Goal: Task Accomplishment & Management: Manage account settings

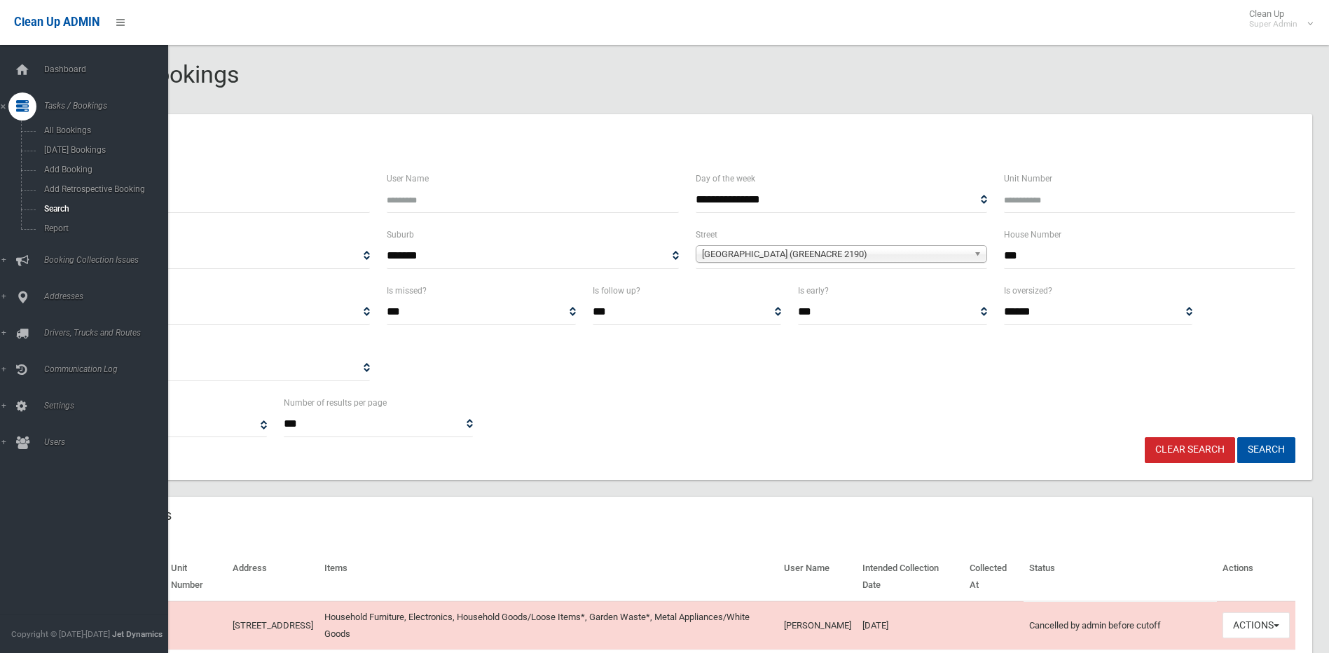
select select
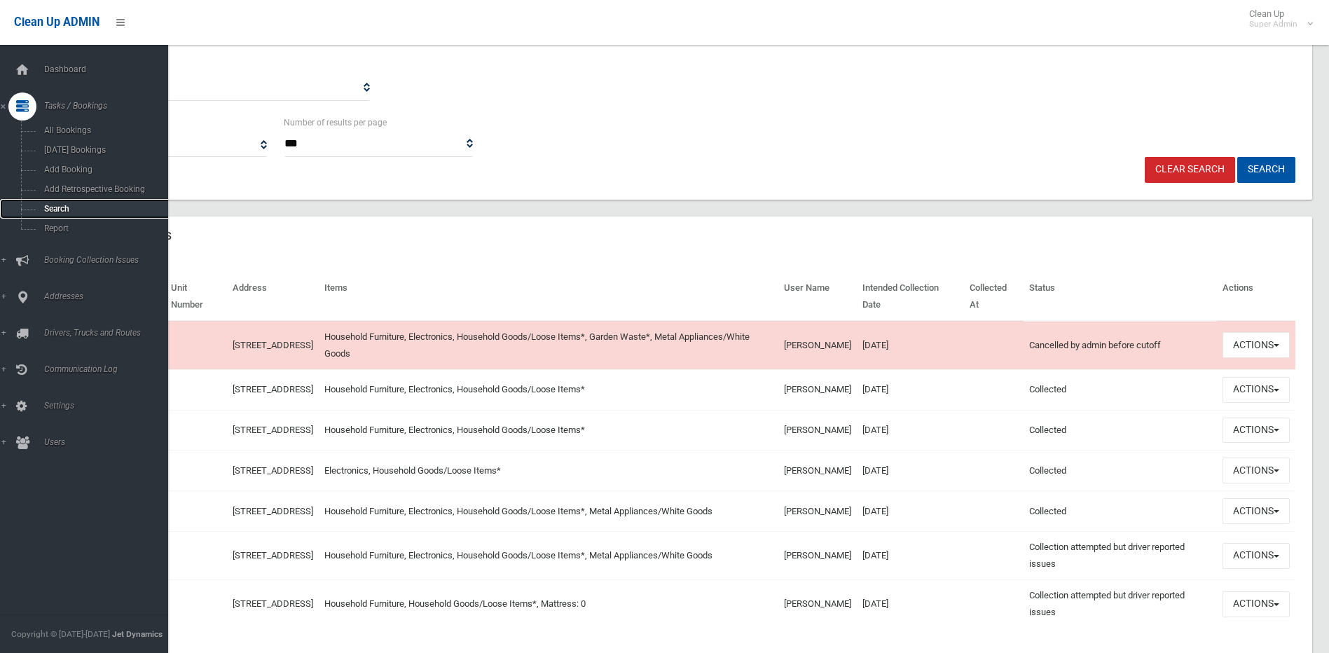
click at [69, 206] on span "Search" at bounding box center [103, 209] width 127 height 10
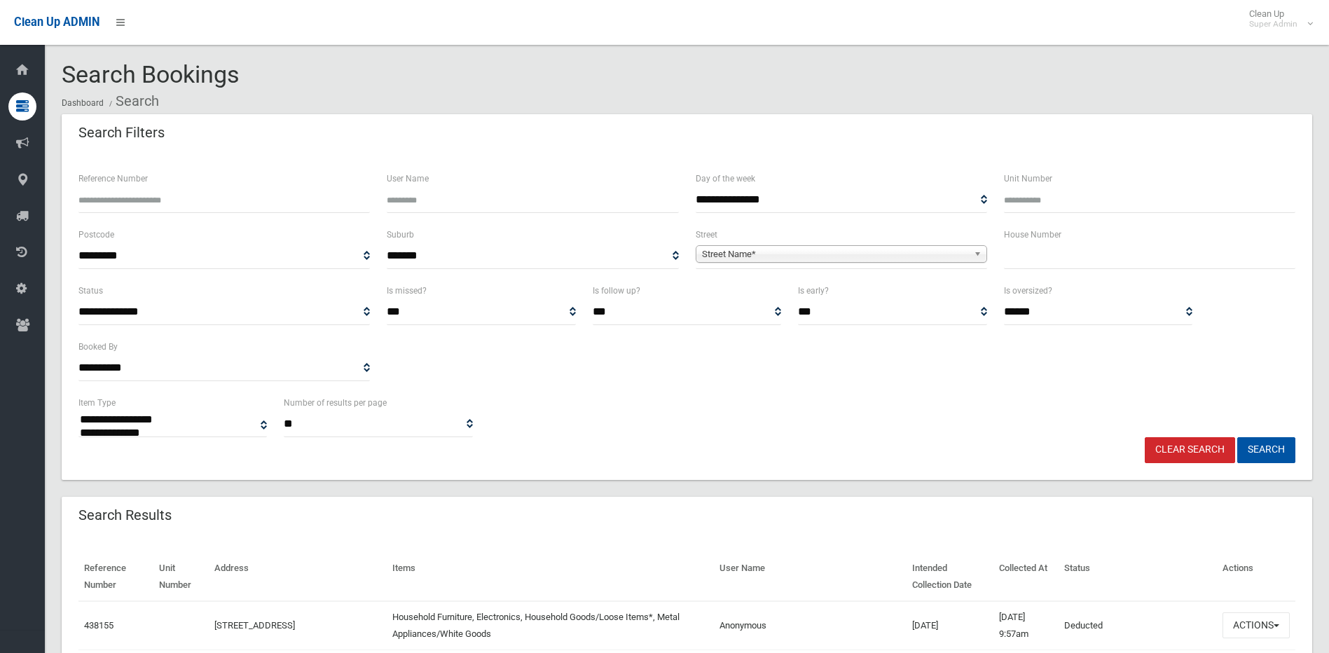
select select
click at [233, 197] on input "Reference Number" at bounding box center [223, 200] width 291 height 26
type input "******"
click at [1237, 437] on button "Search" at bounding box center [1266, 450] width 58 height 26
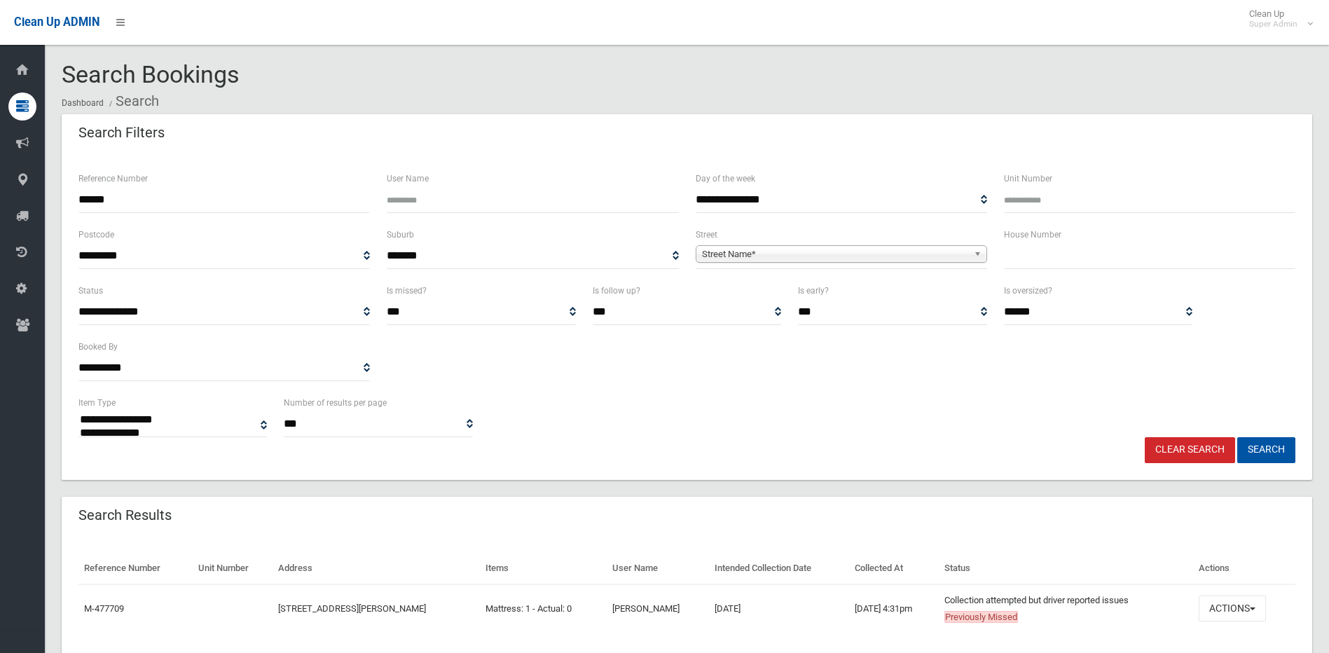
select select
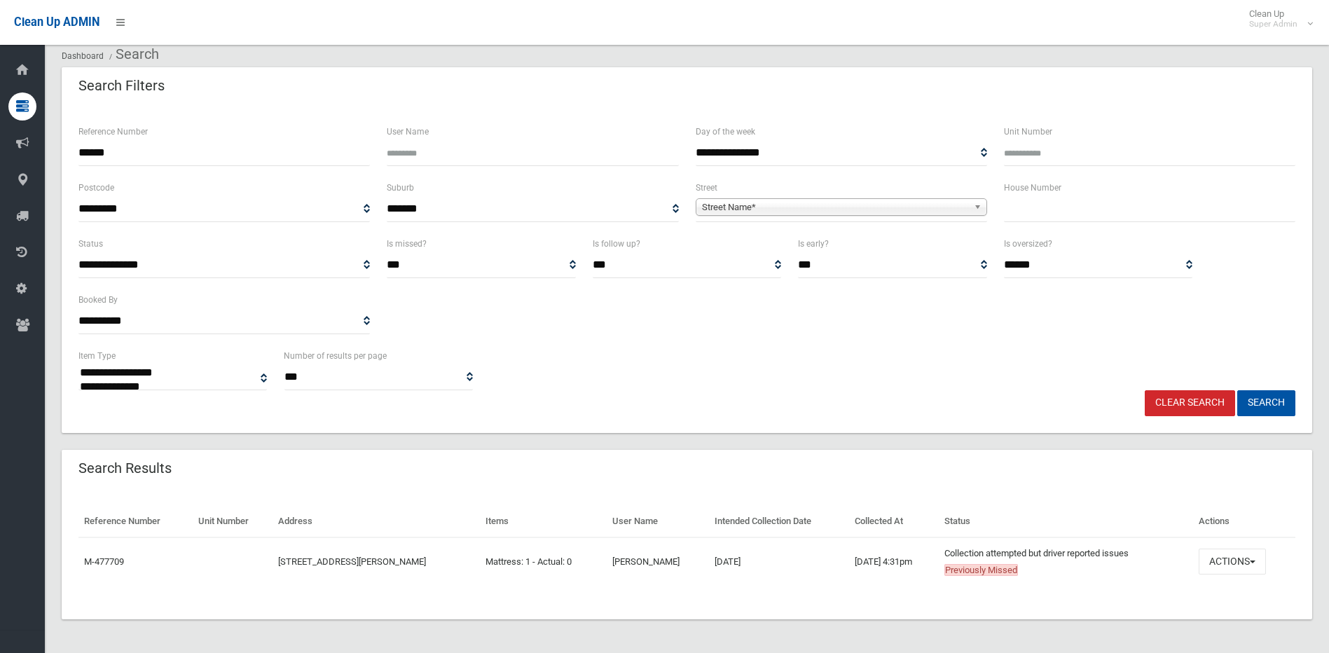
scroll to position [47, 0]
click at [1220, 560] on button "Actions" at bounding box center [1232, 562] width 67 height 26
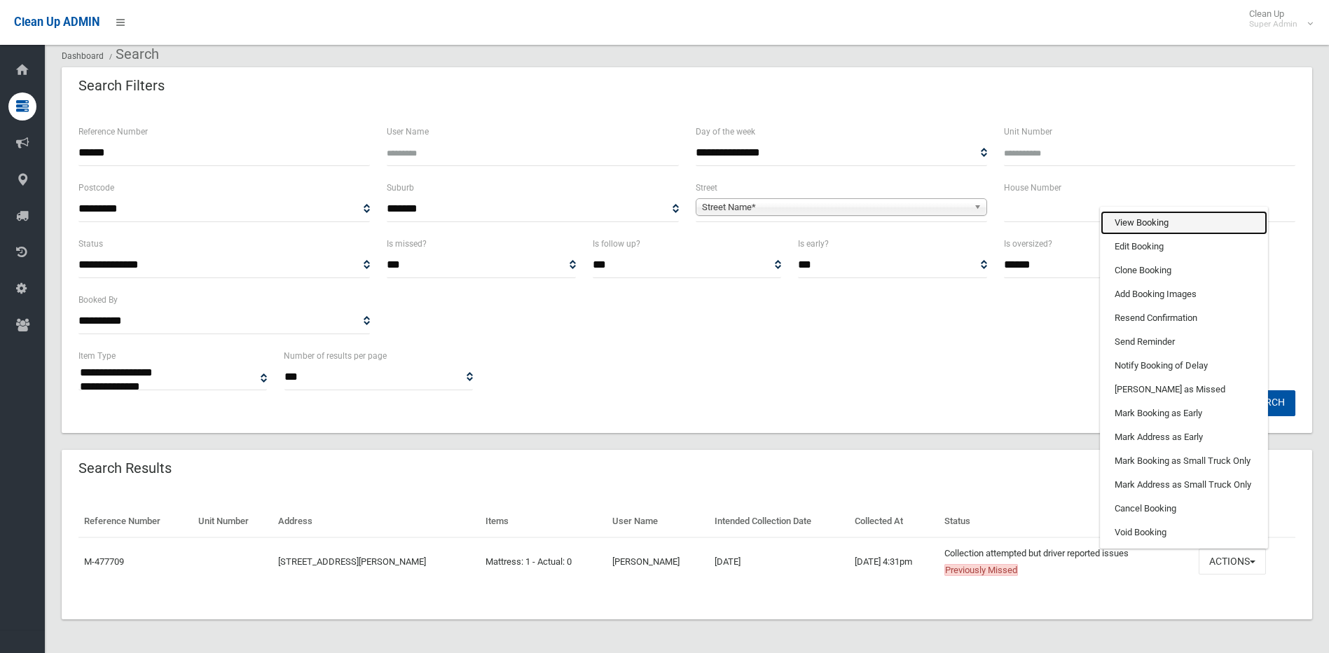
click at [1136, 216] on link "View Booking" at bounding box center [1184, 223] width 167 height 24
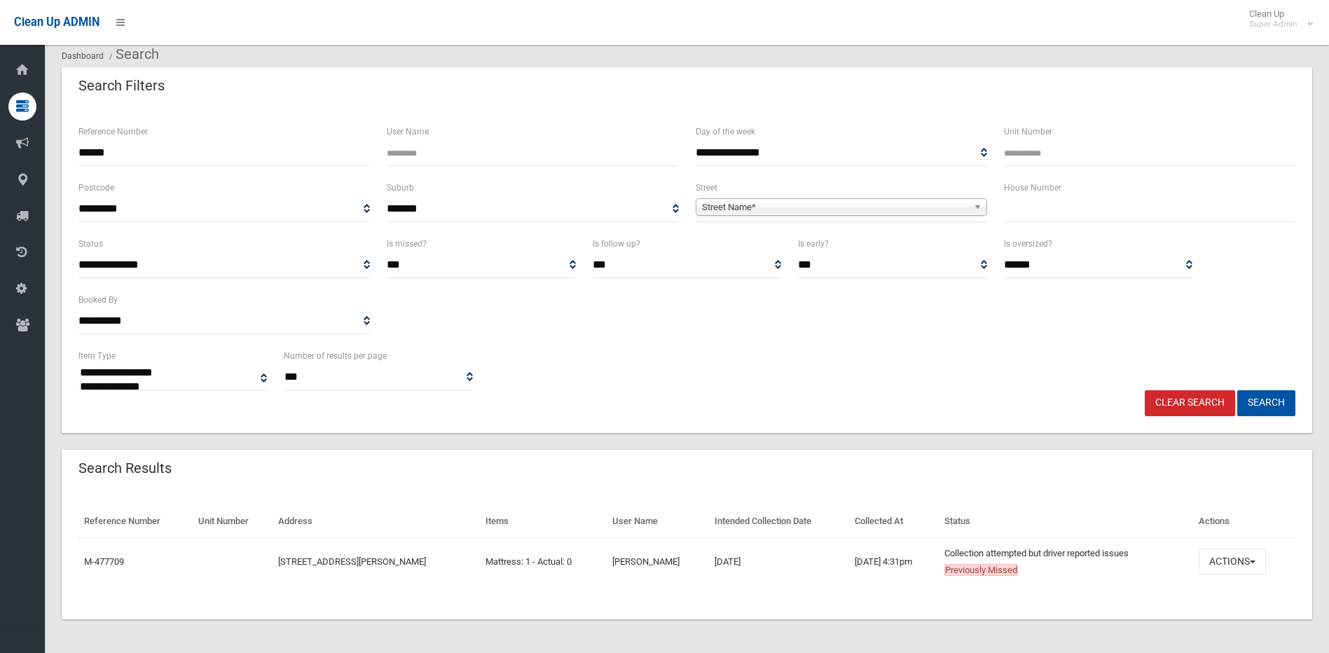
click at [793, 200] on span "Street Name*" at bounding box center [835, 207] width 266 height 17
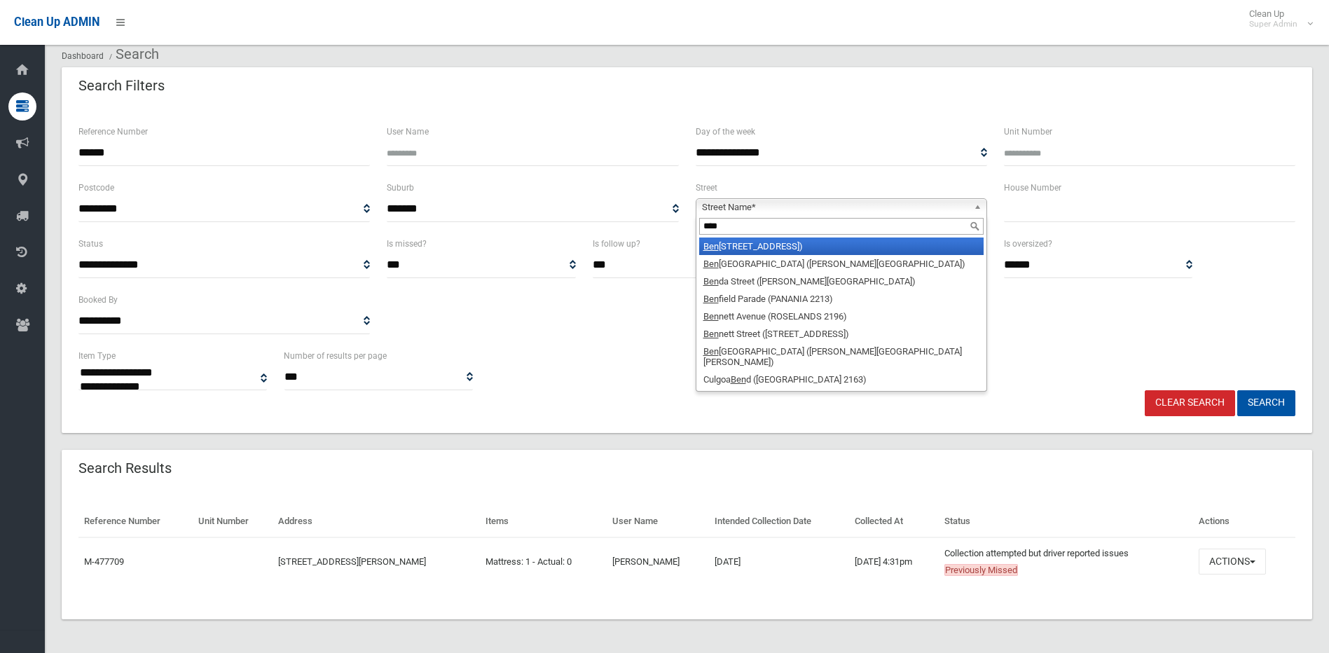
type input "*****"
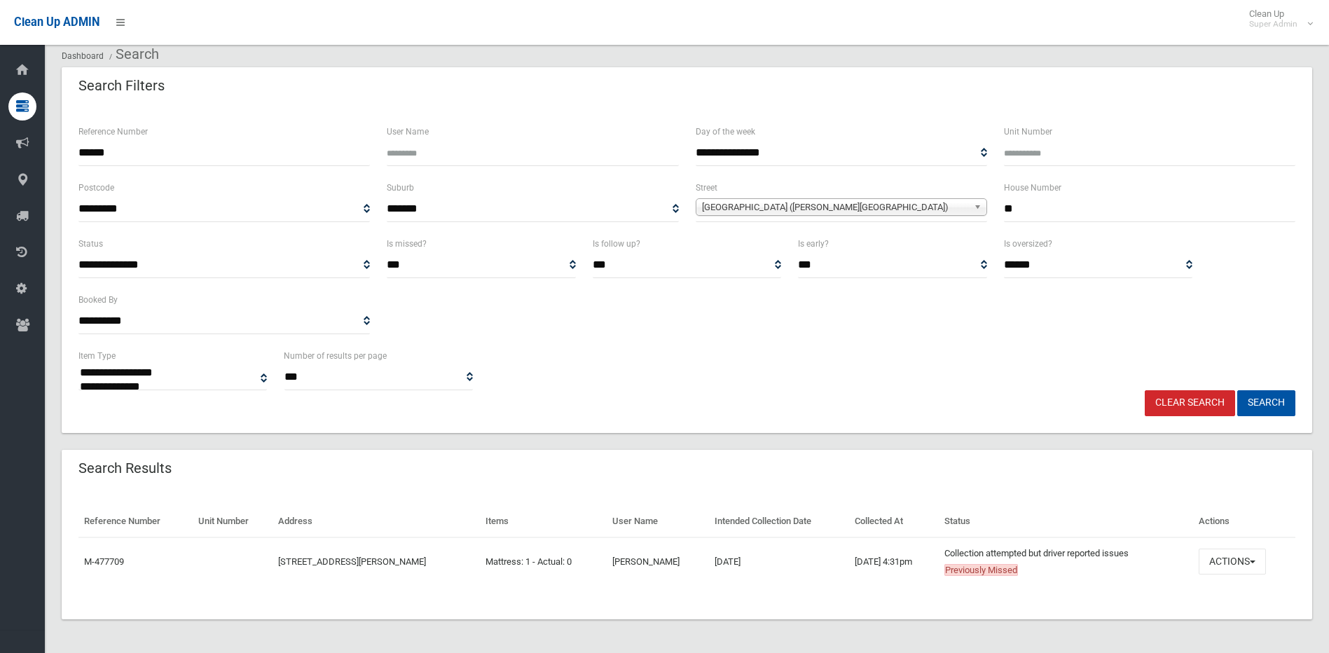
type input "**"
click at [1237, 390] on button "Search" at bounding box center [1266, 403] width 58 height 26
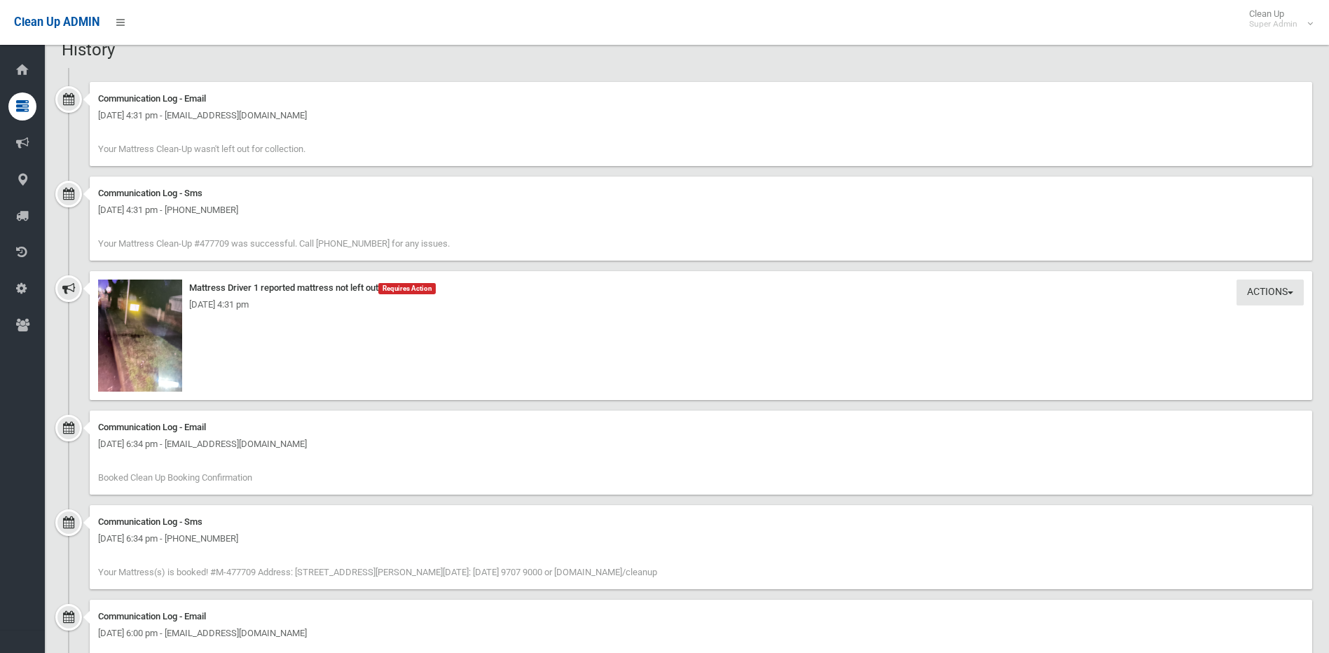
scroll to position [1051, 0]
click at [150, 339] on img at bounding box center [140, 334] width 84 height 112
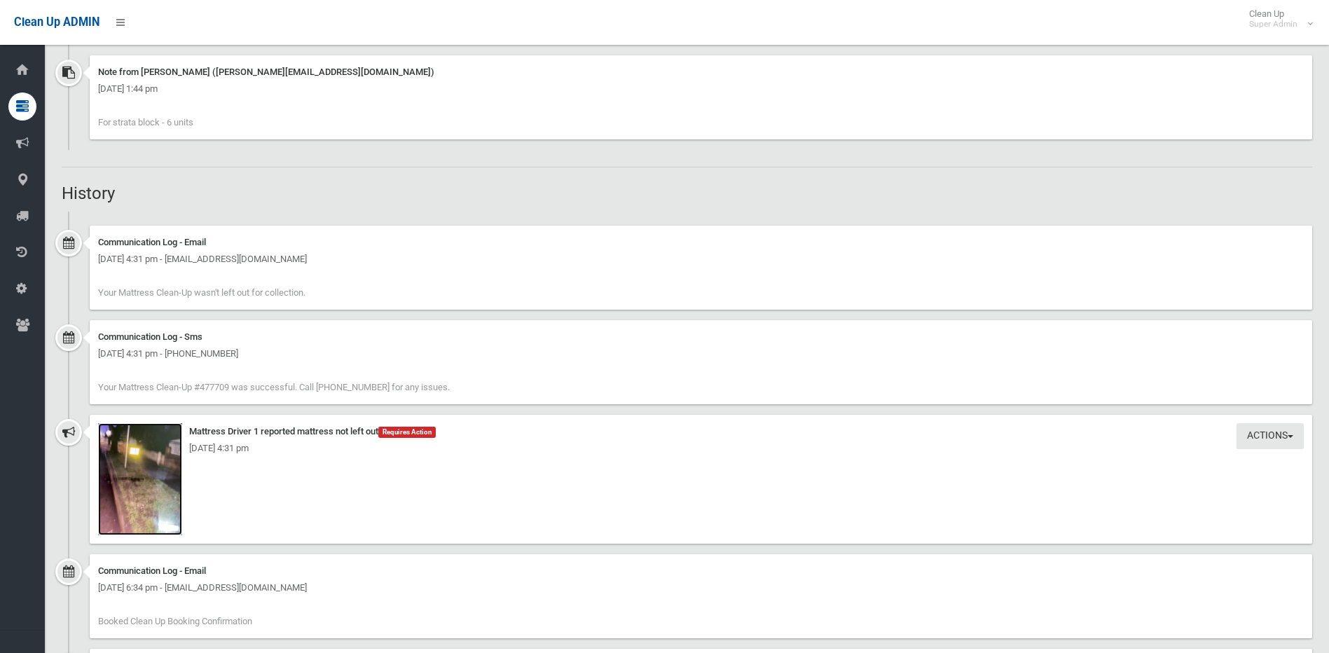
scroll to position [911, 0]
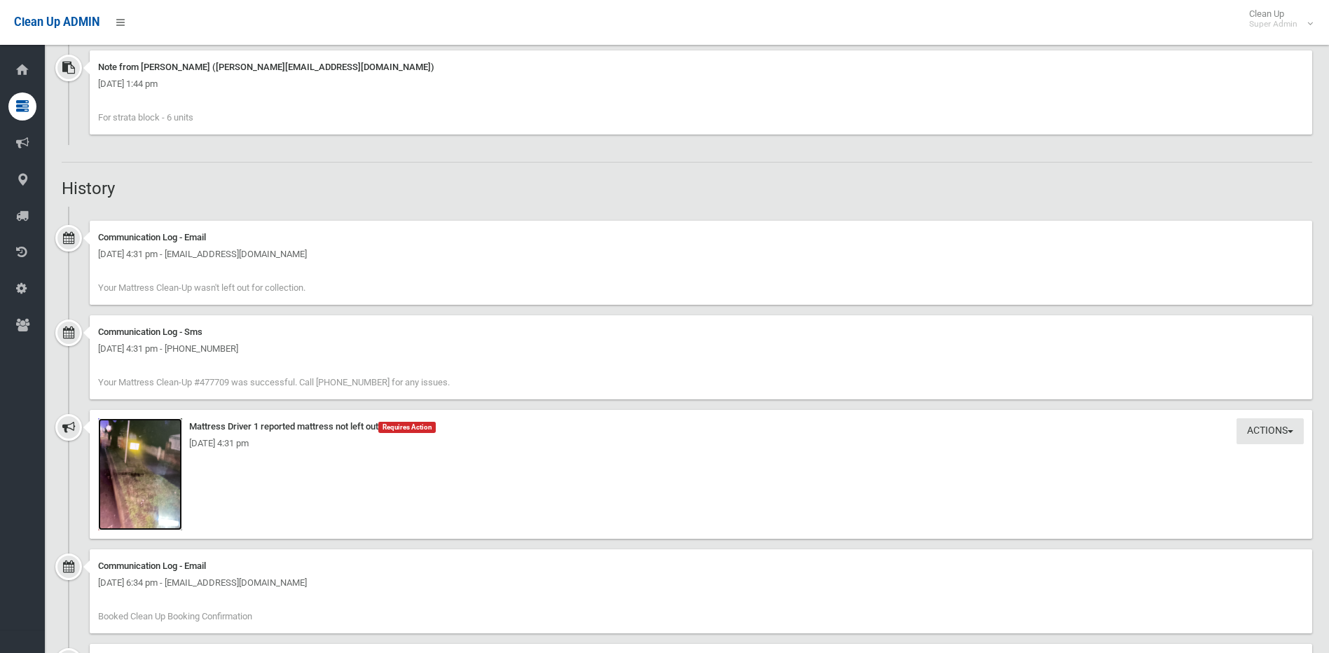
click at [140, 489] on img at bounding box center [140, 474] width 84 height 112
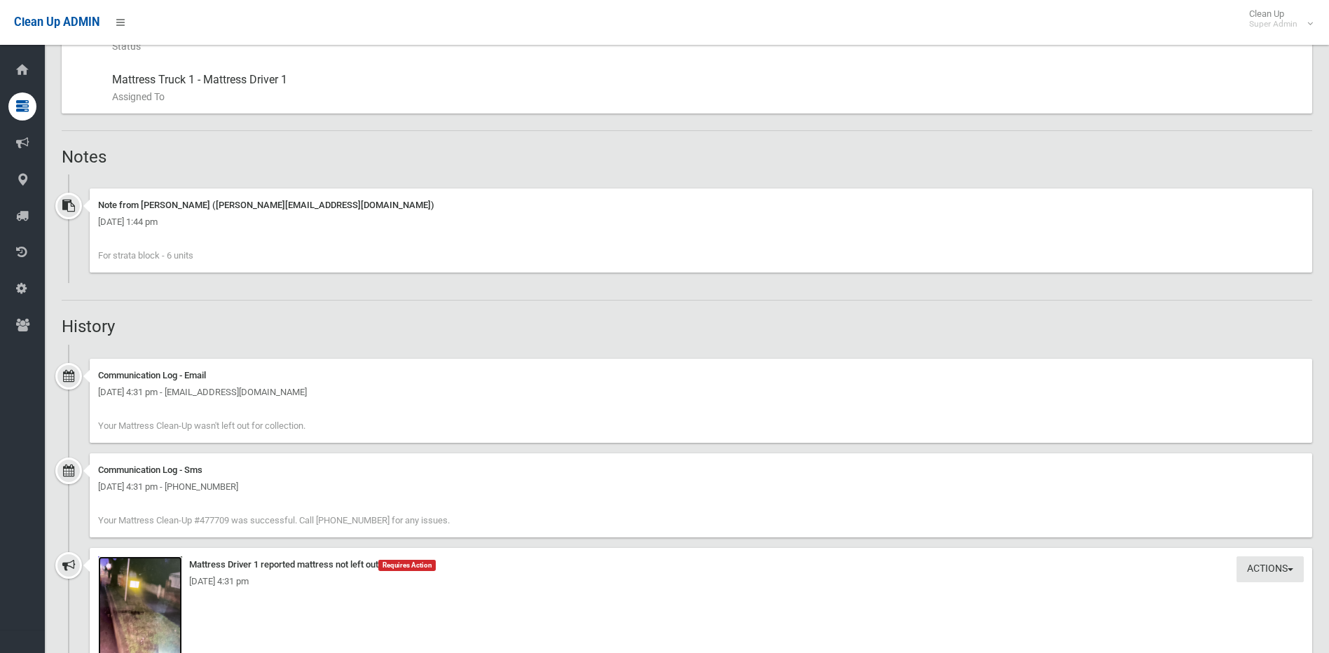
scroll to position [771, 0]
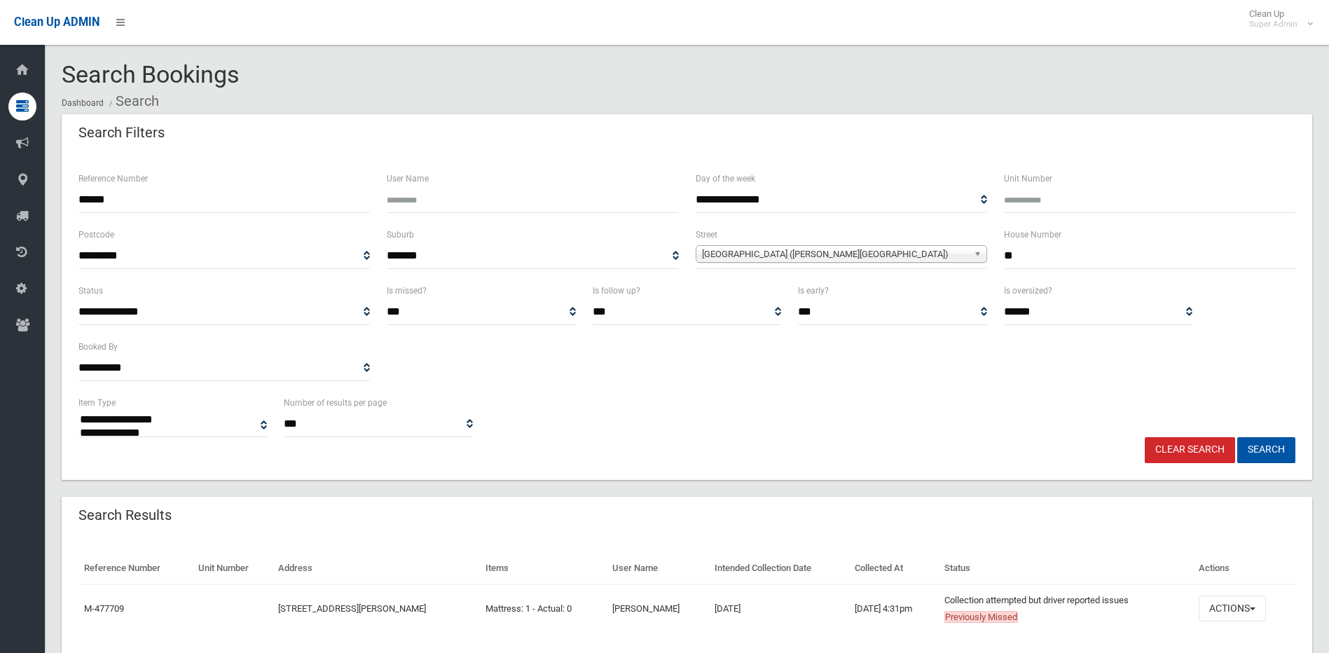
select select
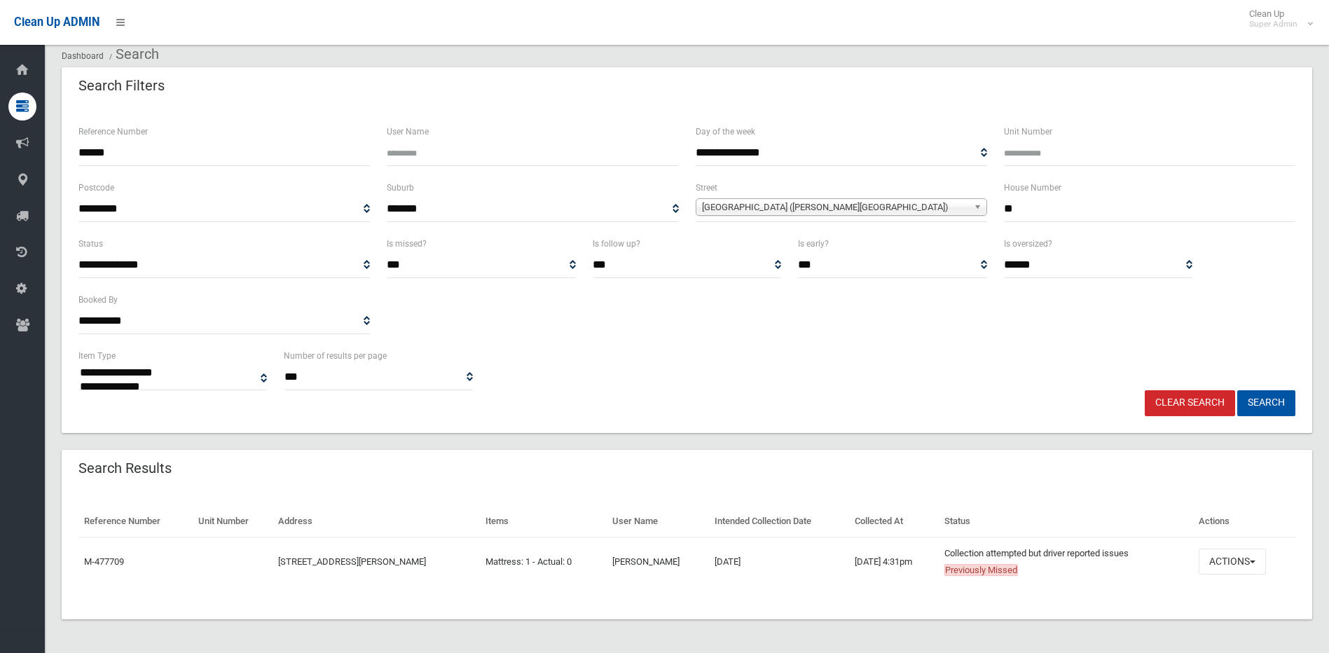
scroll to position [47, 0]
drag, startPoint x: 238, startPoint y: 158, endPoint x: -45, endPoint y: 158, distance: 283.0
click at [0, 158] on html "Clean Up ADMIN Clean Up Super Admin Logout Search Bookings Dashboard Search" at bounding box center [664, 279] width 1329 height 653
click at [1258, 396] on button "Search" at bounding box center [1266, 403] width 58 height 26
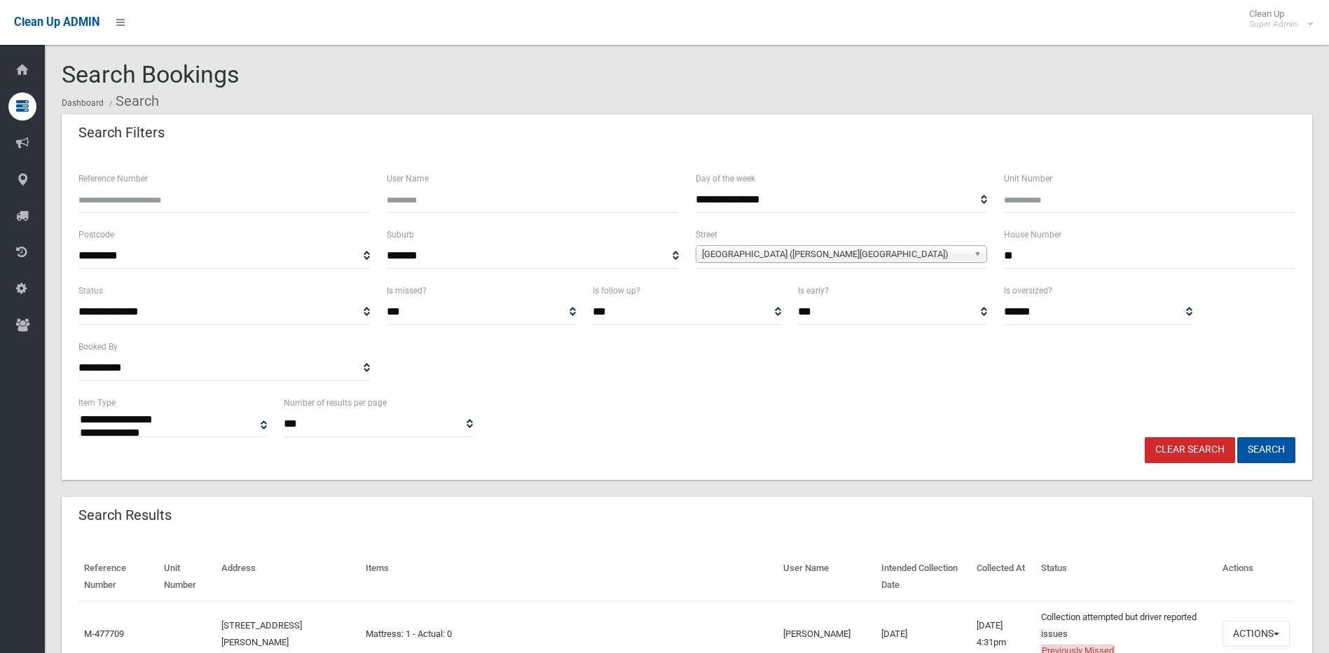
select select
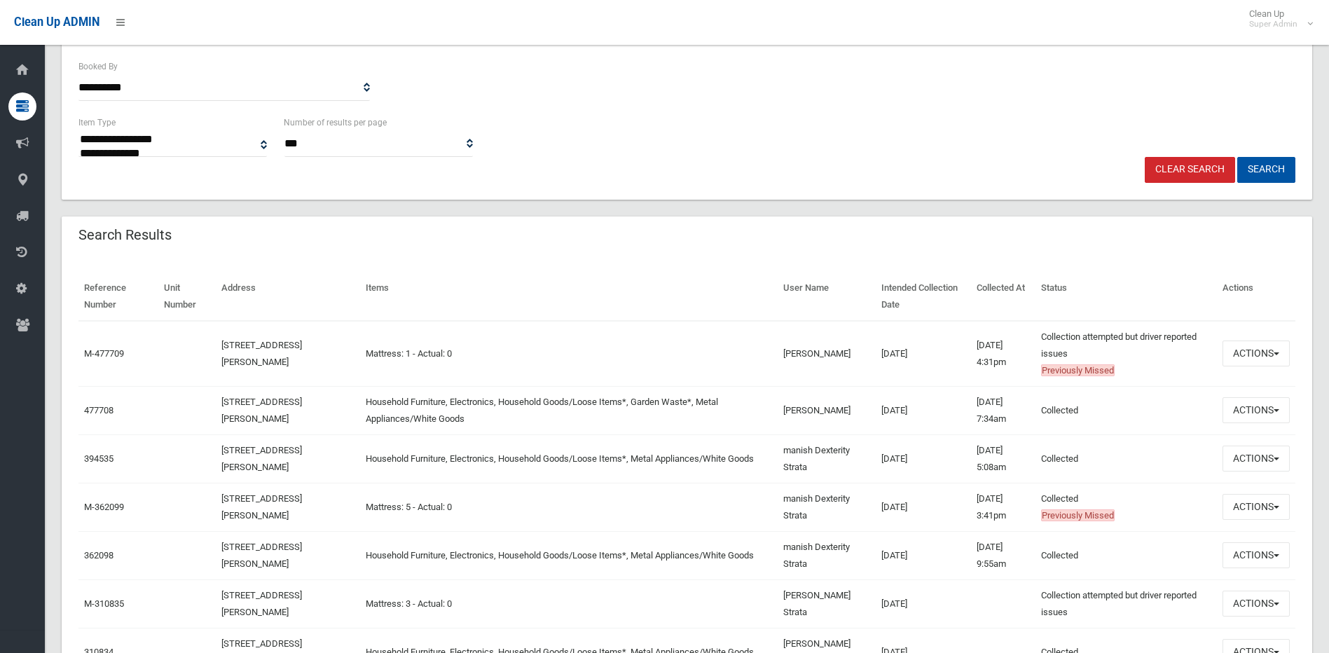
scroll to position [280, 0]
click at [95, 405] on link "477708" at bounding box center [98, 410] width 29 height 11
click at [1264, 358] on button "Actions" at bounding box center [1255, 353] width 67 height 26
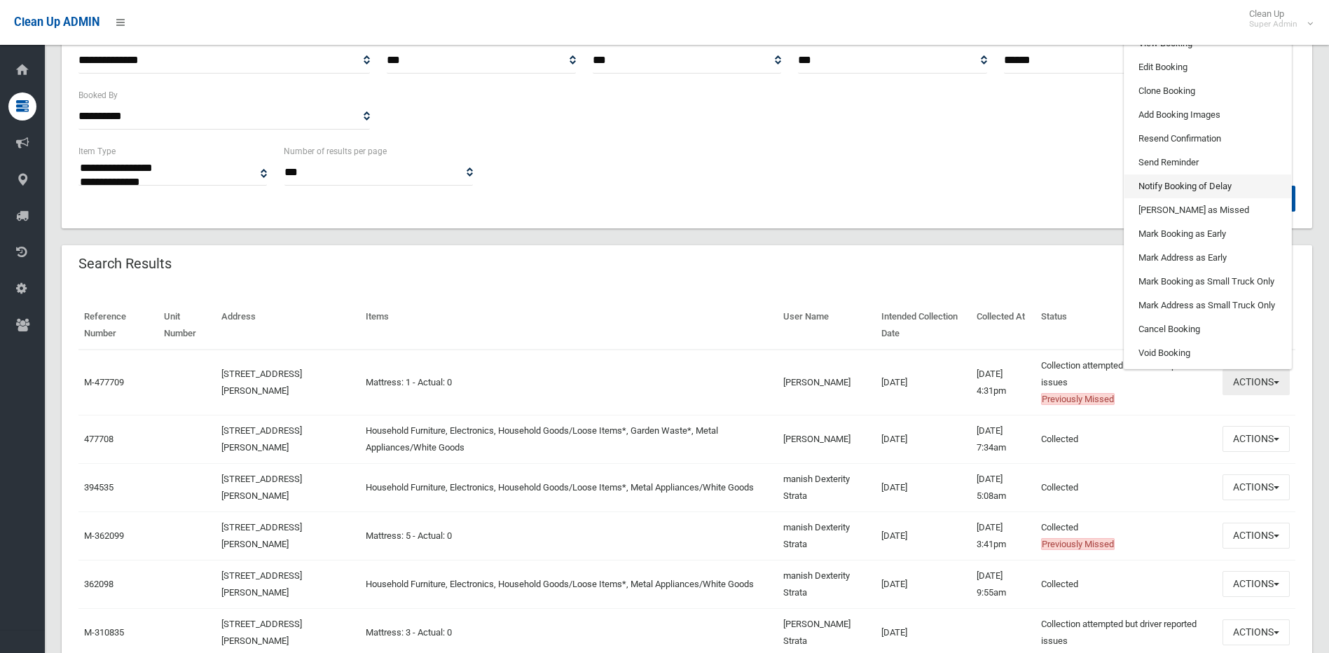
scroll to position [210, 0]
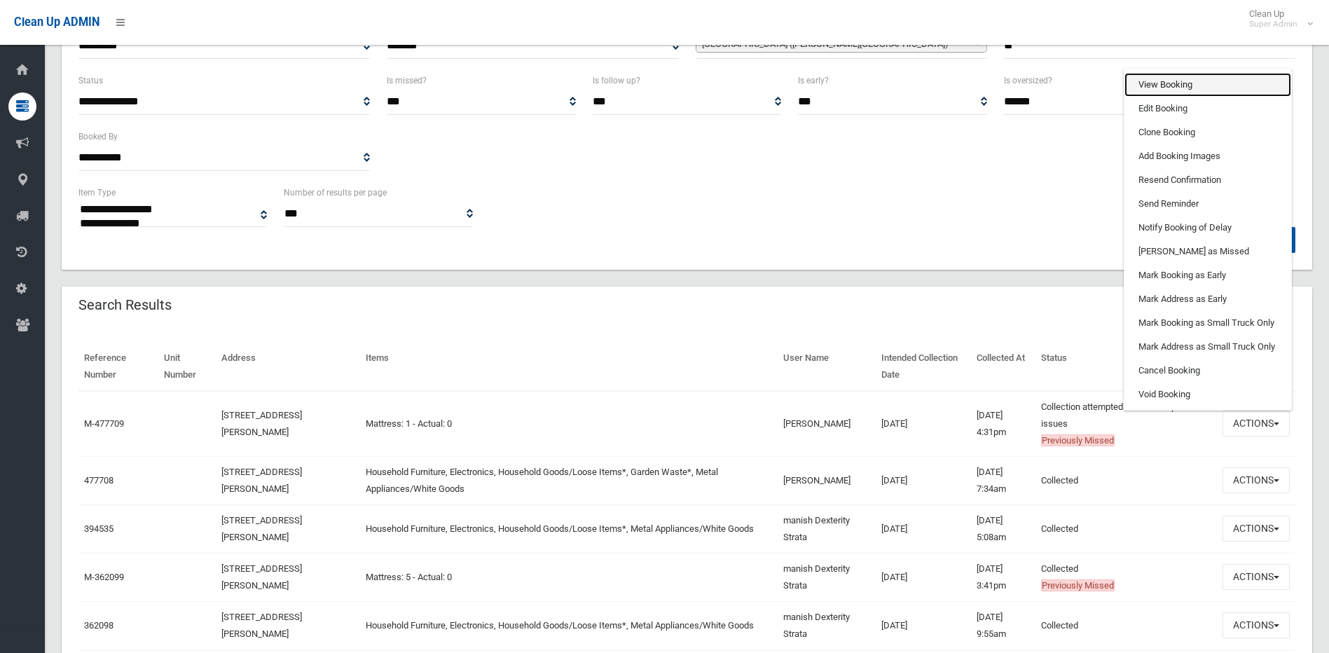
click at [1191, 90] on link "View Booking" at bounding box center [1207, 85] width 167 height 24
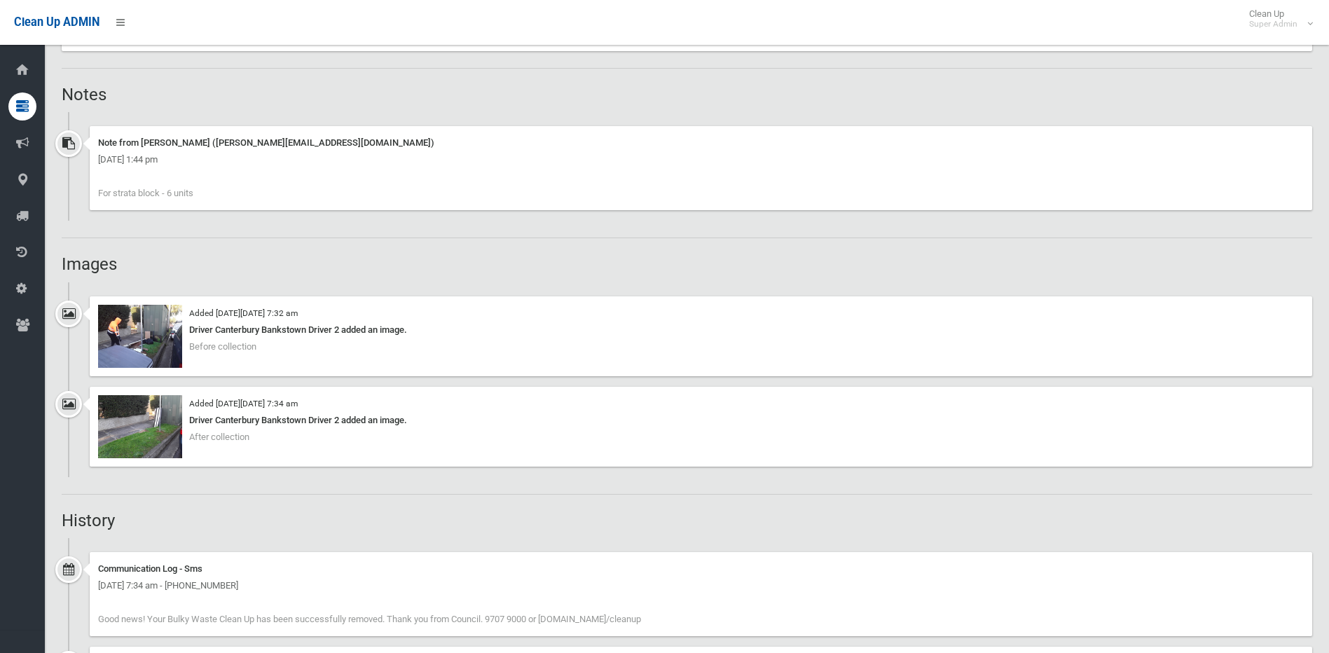
scroll to position [911, 0]
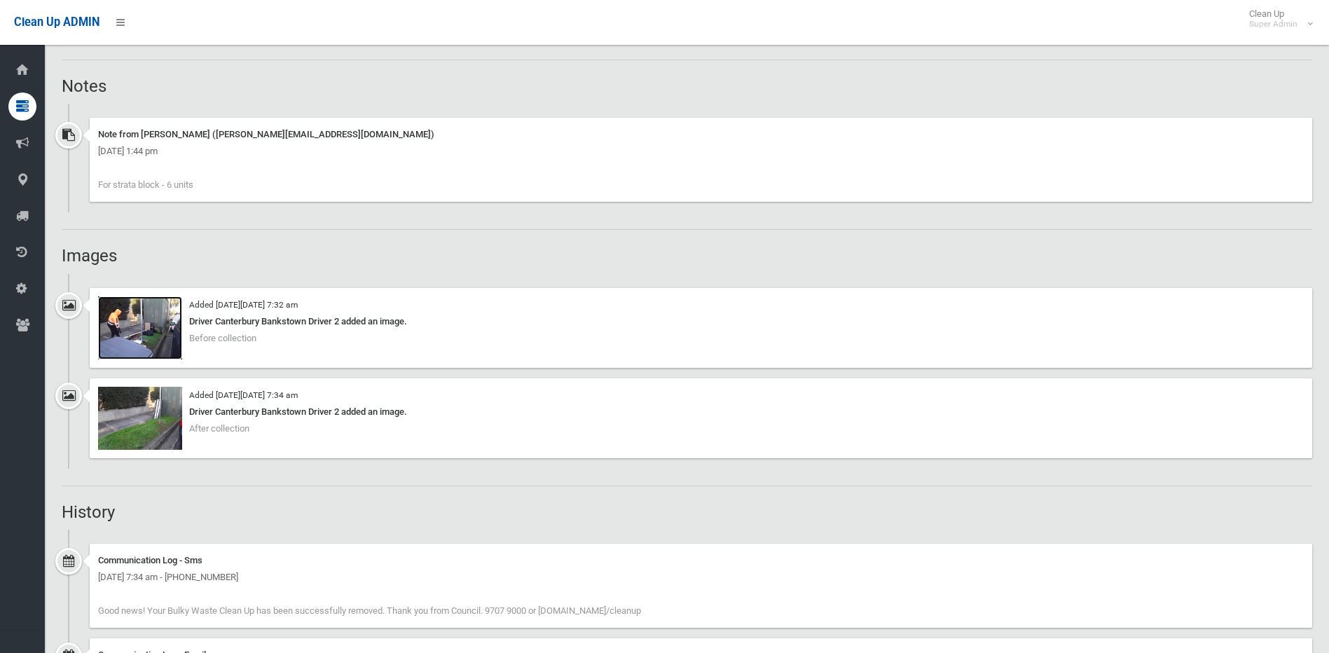
click at [143, 317] on img at bounding box center [140, 327] width 84 height 63
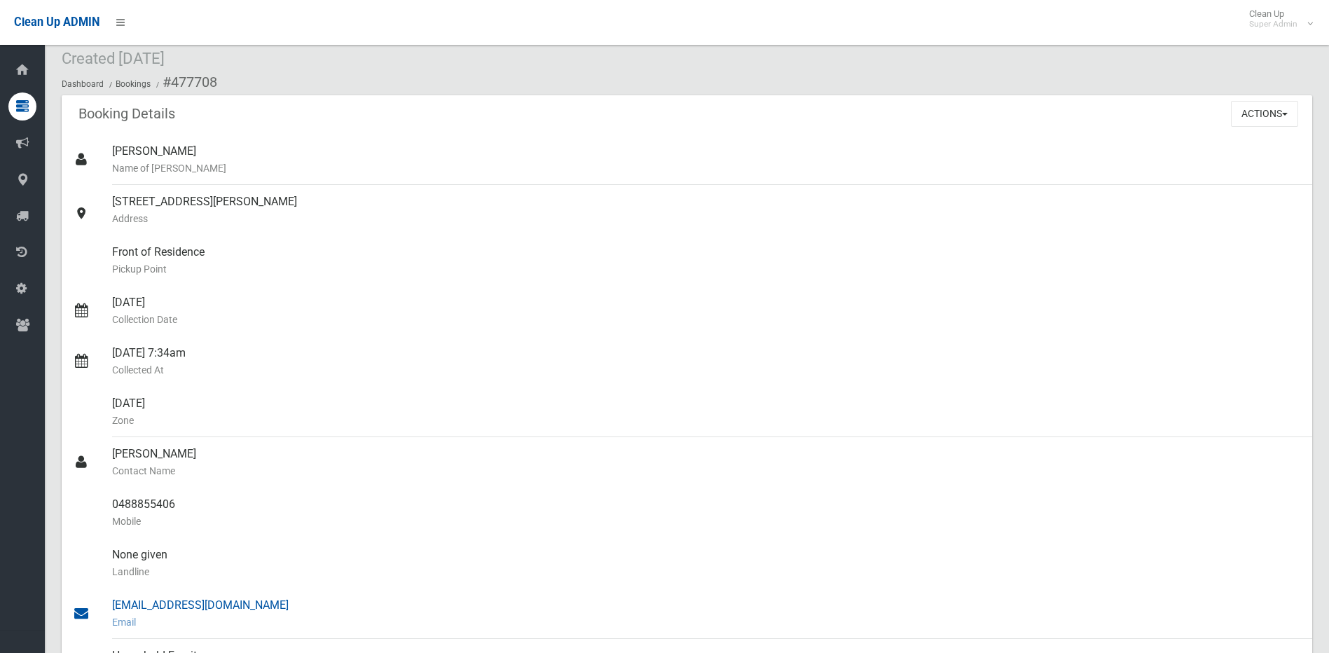
scroll to position [70, 0]
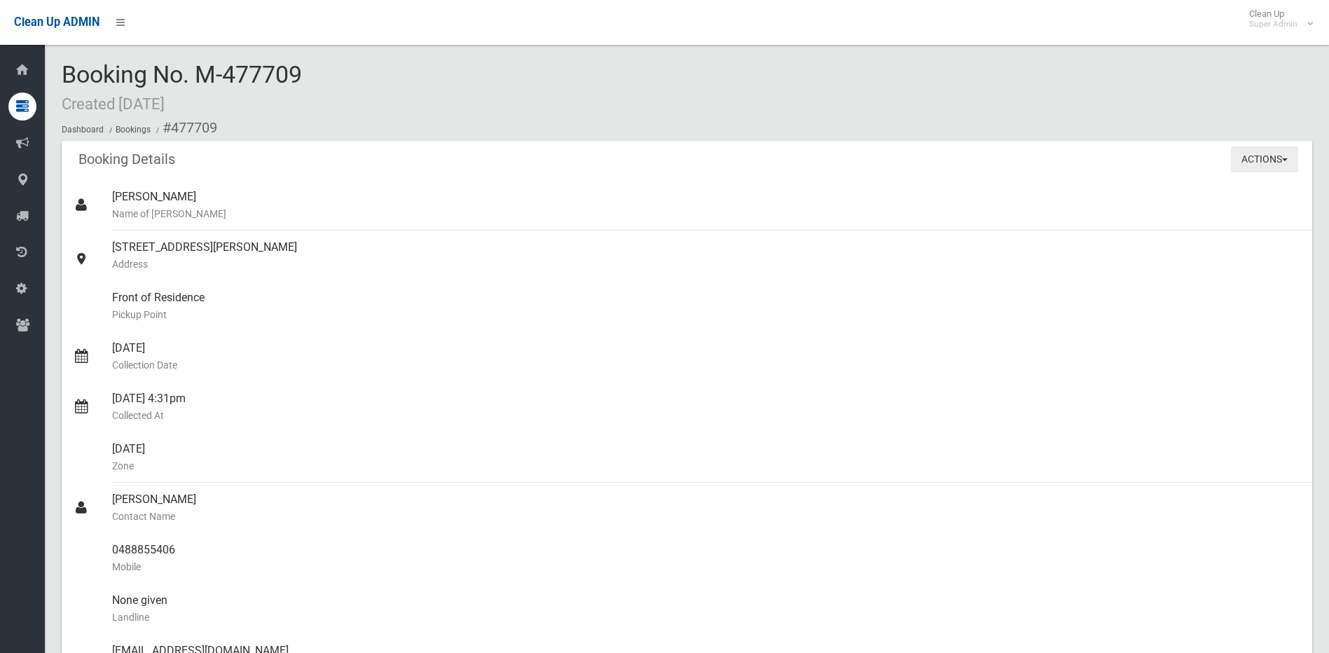
click at [1237, 167] on button "Actions" at bounding box center [1264, 159] width 67 height 26
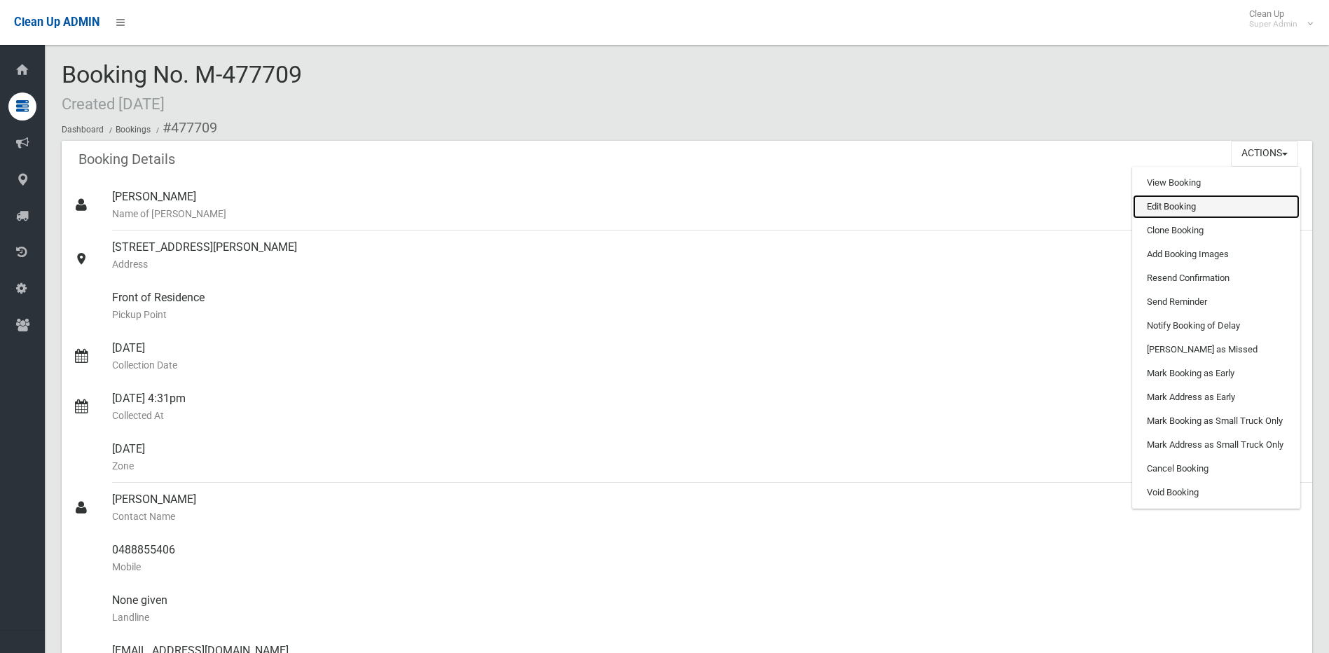
click at [1205, 211] on link "Edit Booking" at bounding box center [1216, 207] width 167 height 24
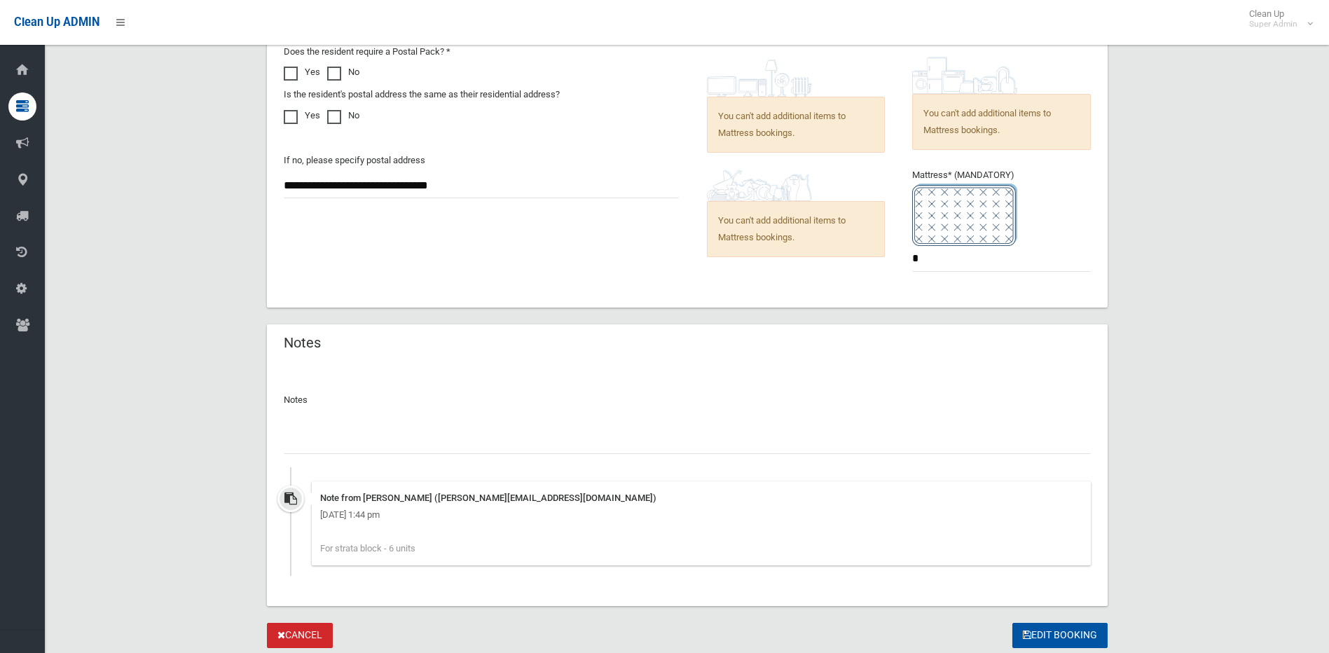
scroll to position [934, 0]
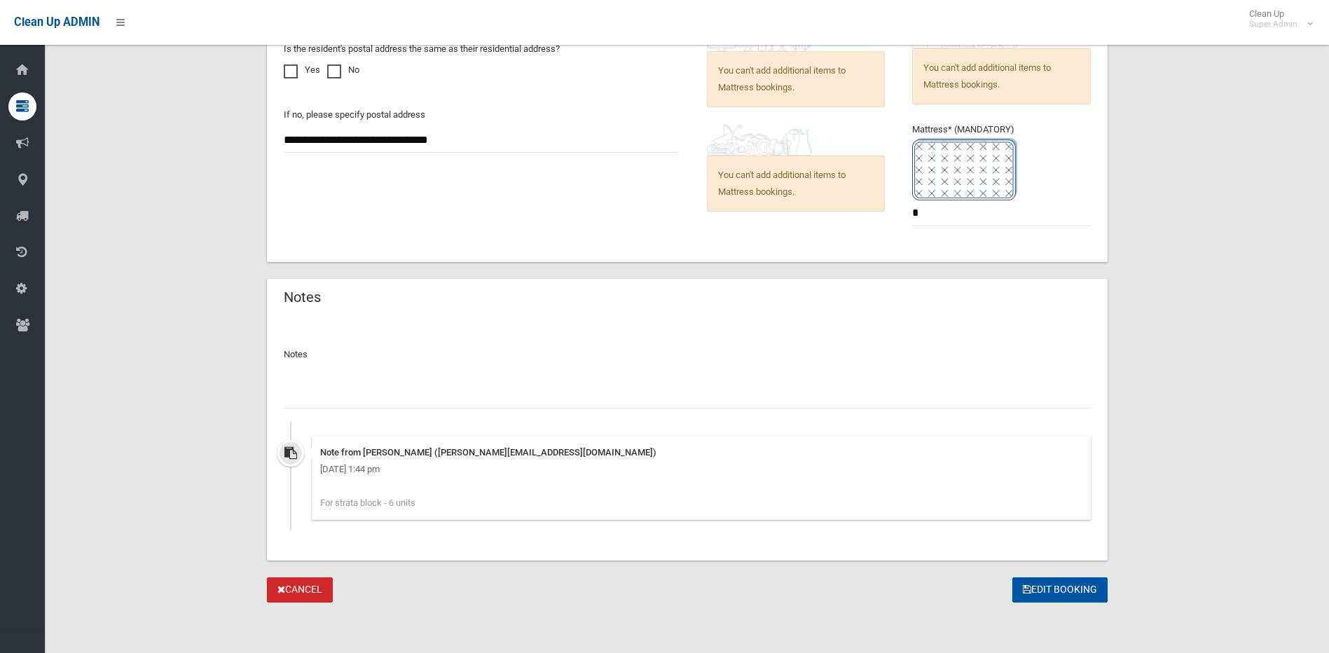
click at [403, 392] on input "text" at bounding box center [687, 396] width 807 height 26
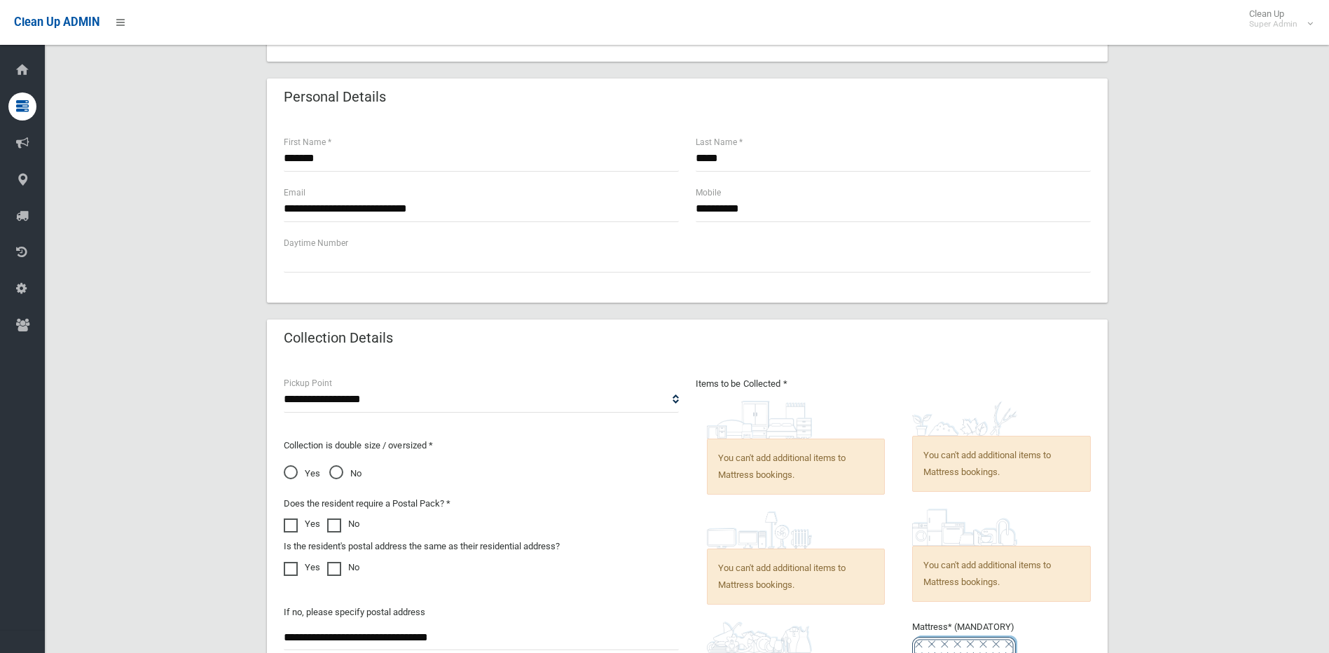
scroll to position [443, 0]
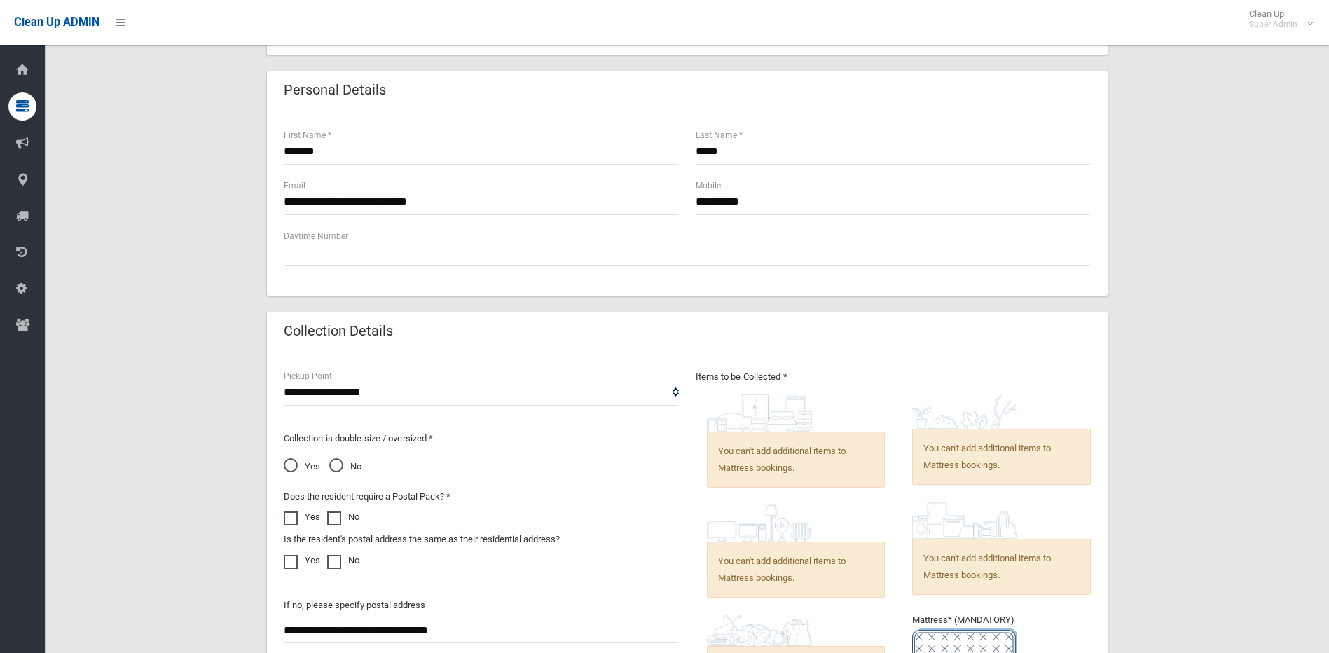
type input "**********"
click at [409, 388] on select "**********" at bounding box center [481, 393] width 395 height 26
select select "*"
click at [284, 380] on select "**********" at bounding box center [481, 393] width 395 height 26
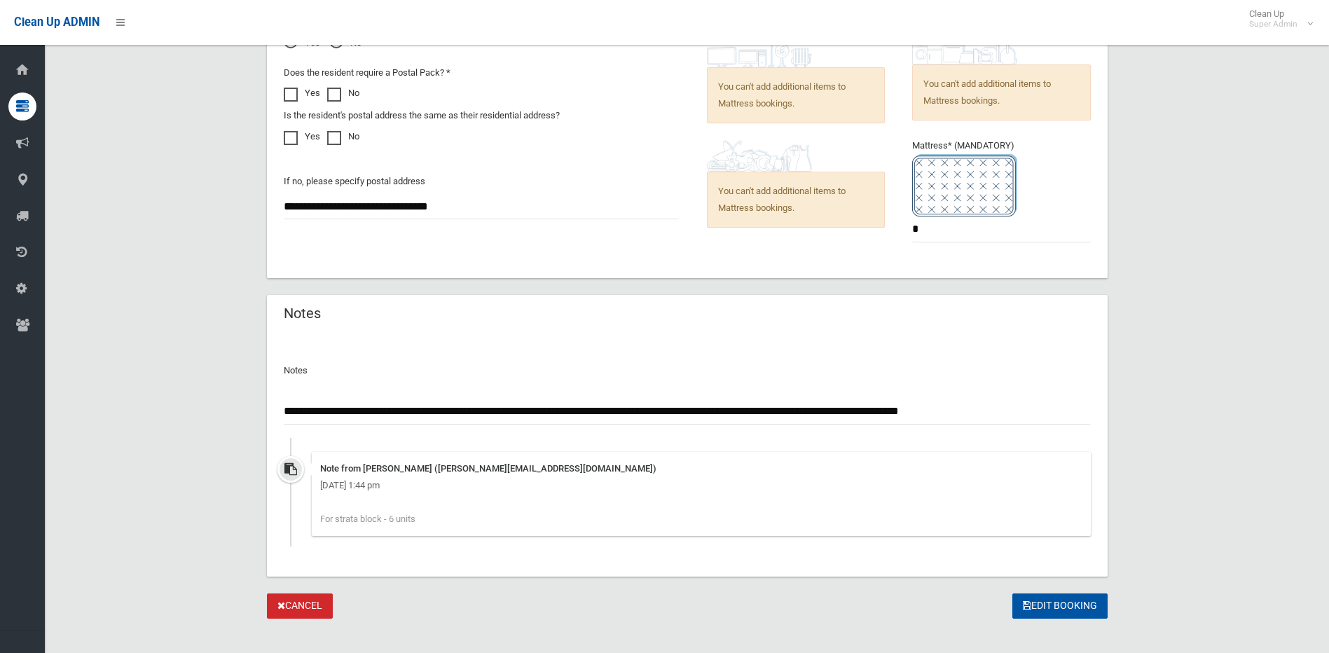
scroll to position [934, 0]
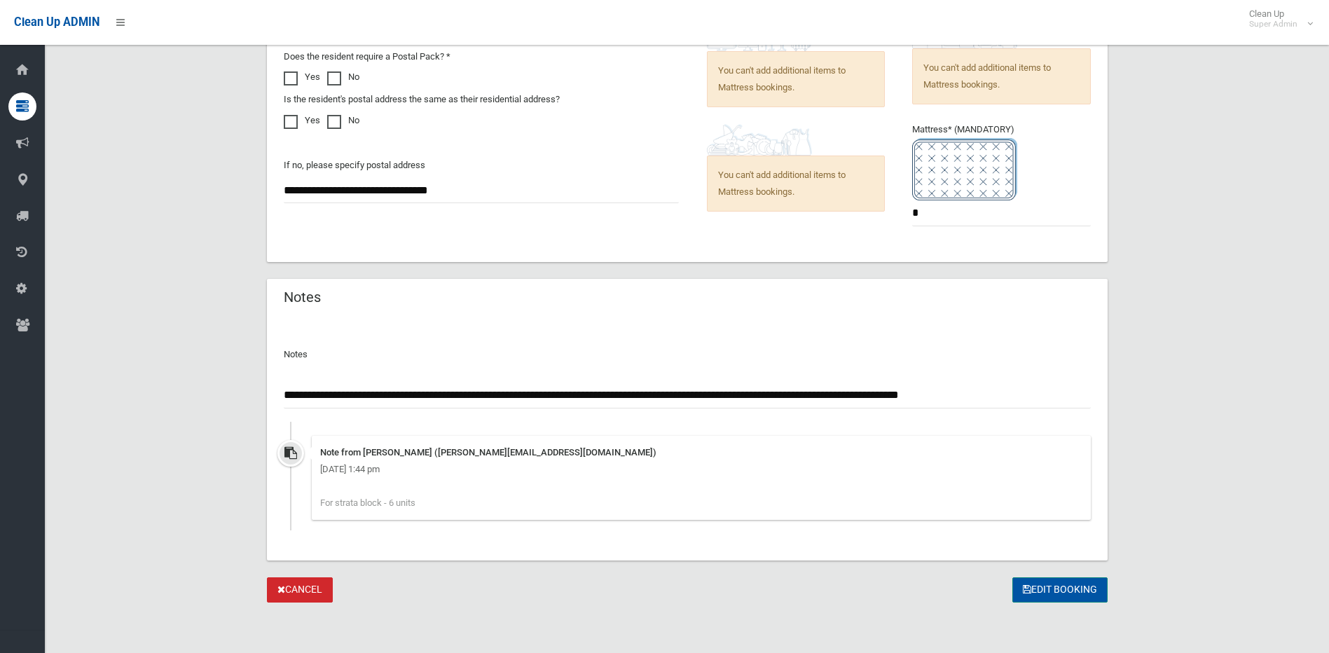
click at [1078, 588] on button "Edit Booking" at bounding box center [1059, 590] width 95 height 26
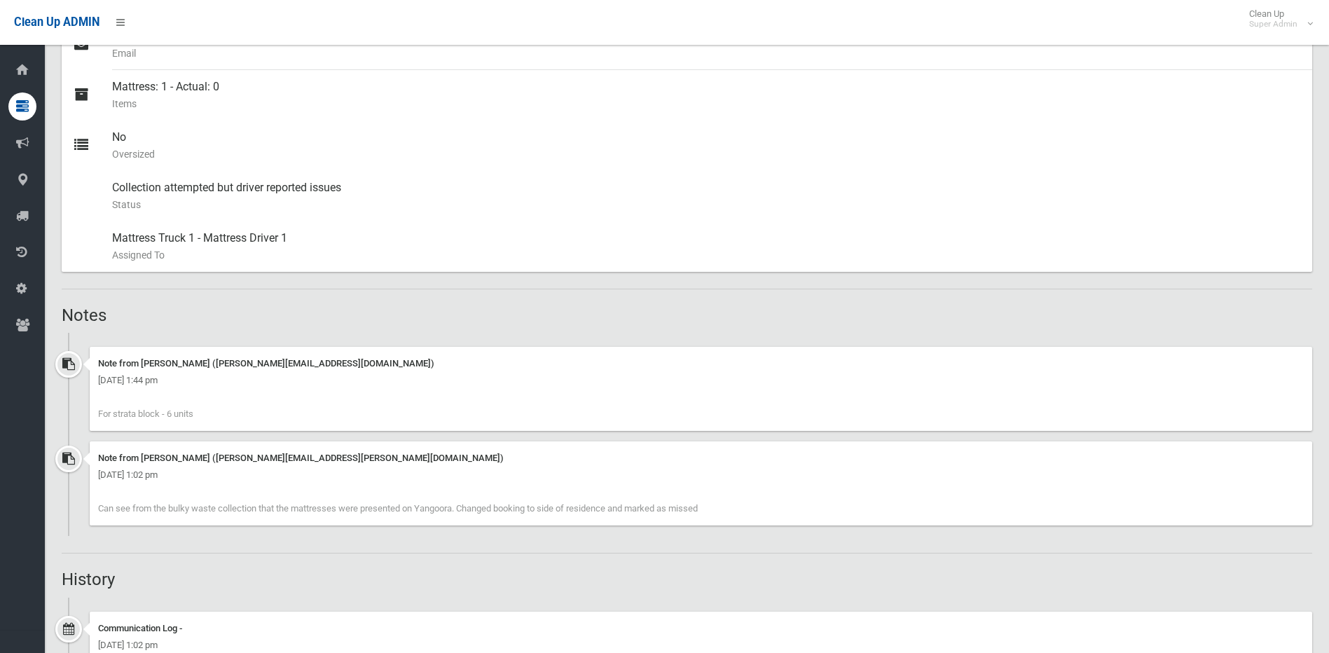
scroll to position [631, 0]
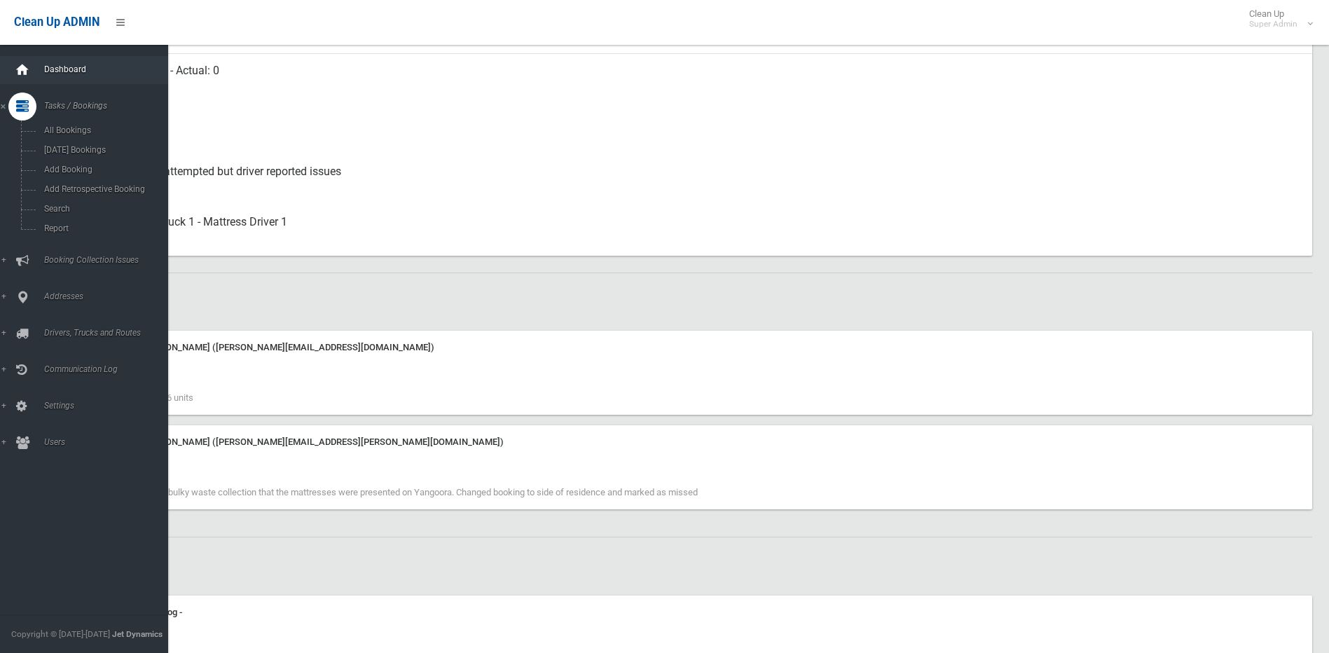
click at [29, 76] on icon at bounding box center [22, 70] width 15 height 28
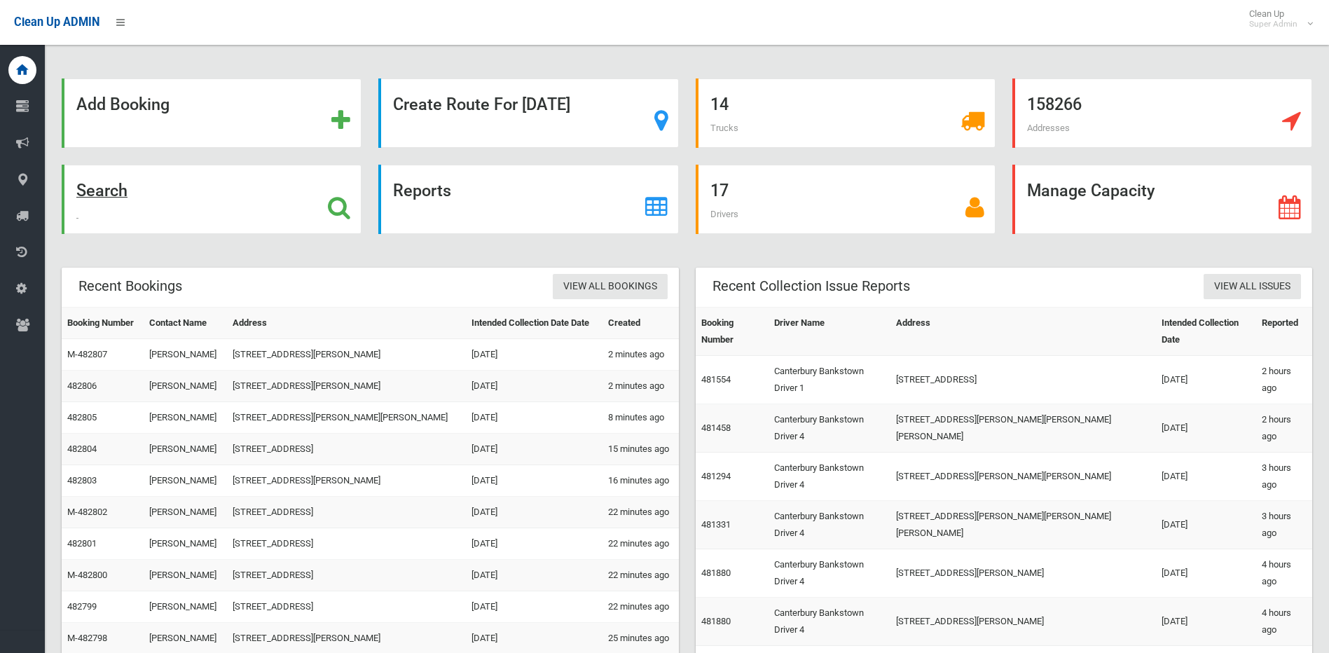
click at [345, 207] on icon at bounding box center [339, 207] width 22 height 24
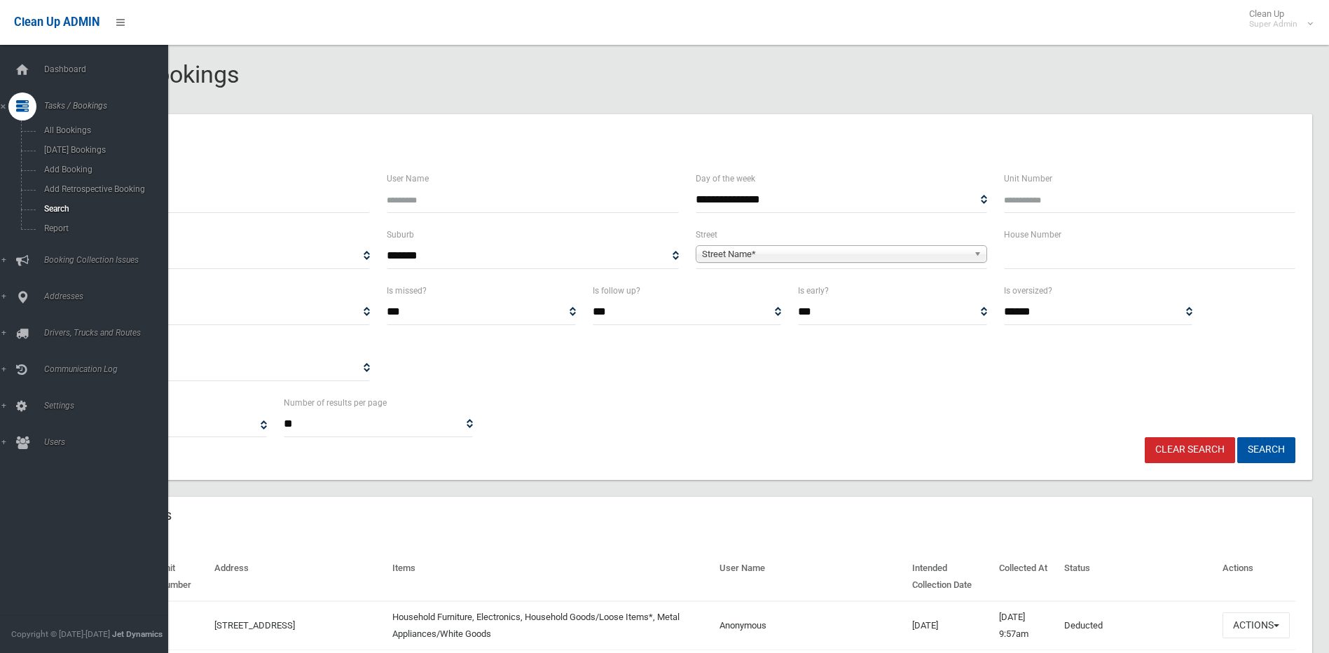
select select
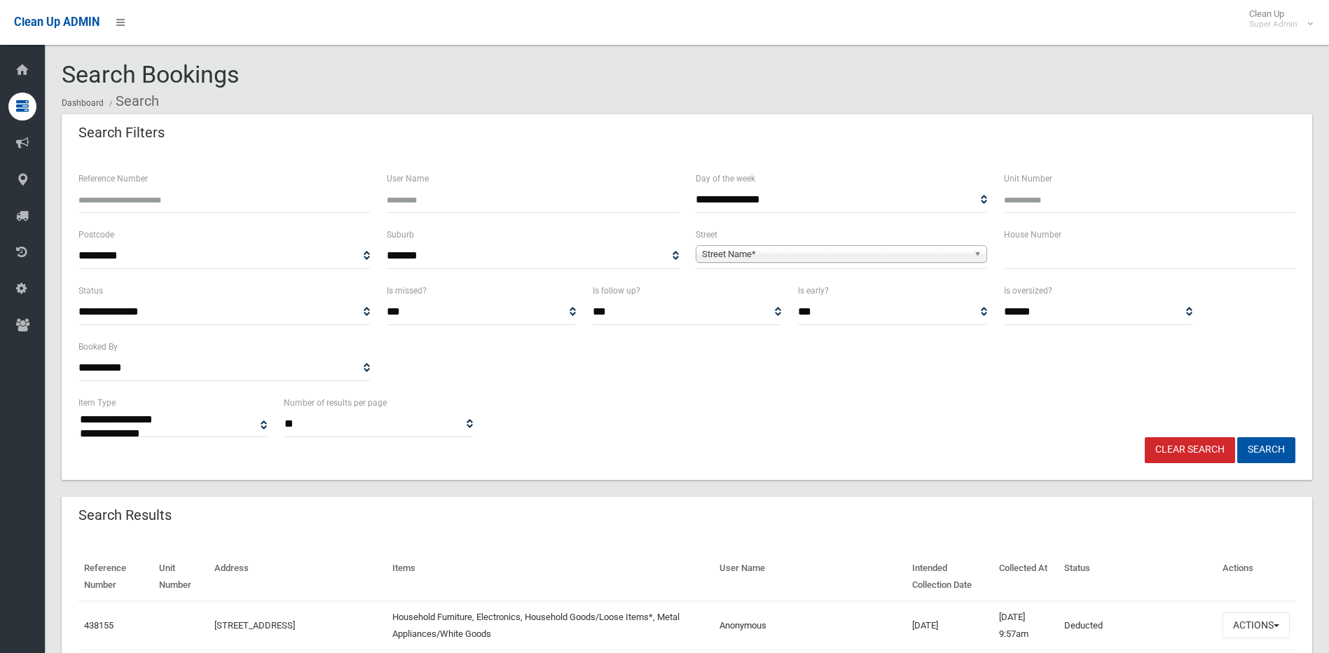
click at [836, 252] on span "Street Name*" at bounding box center [835, 254] width 266 height 17
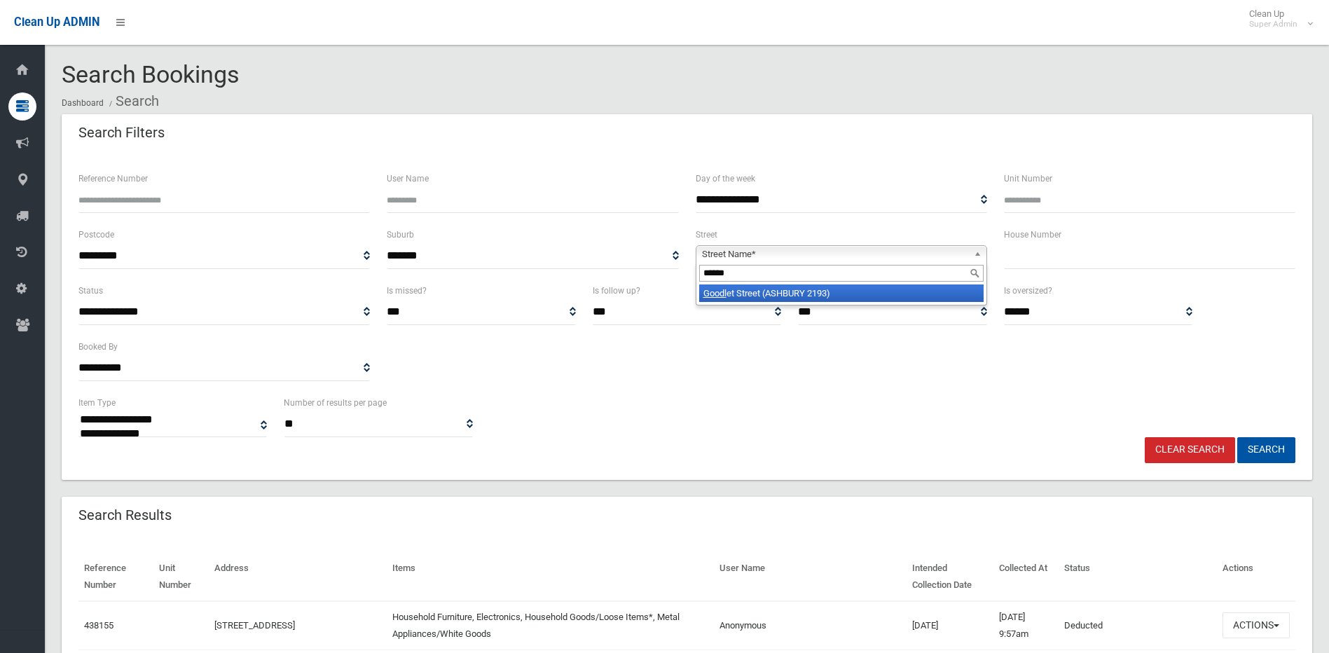
type input "*******"
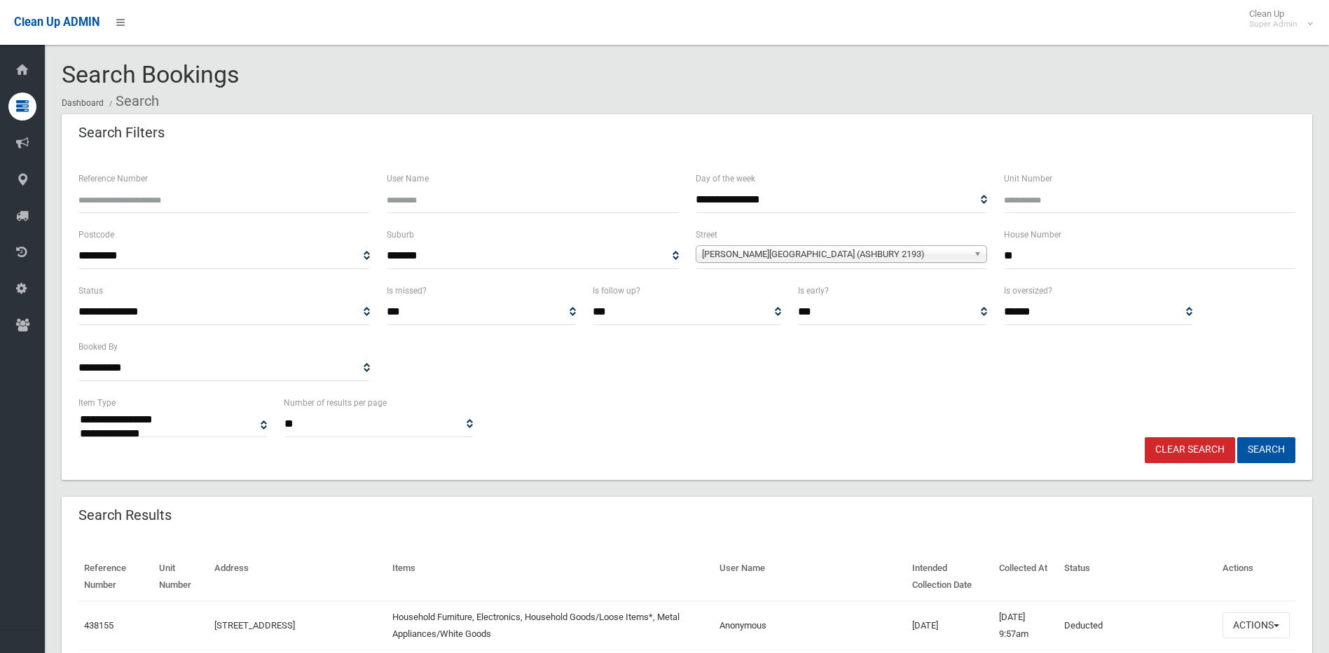
type input "**"
click at [1237, 437] on button "Search" at bounding box center [1266, 450] width 58 height 26
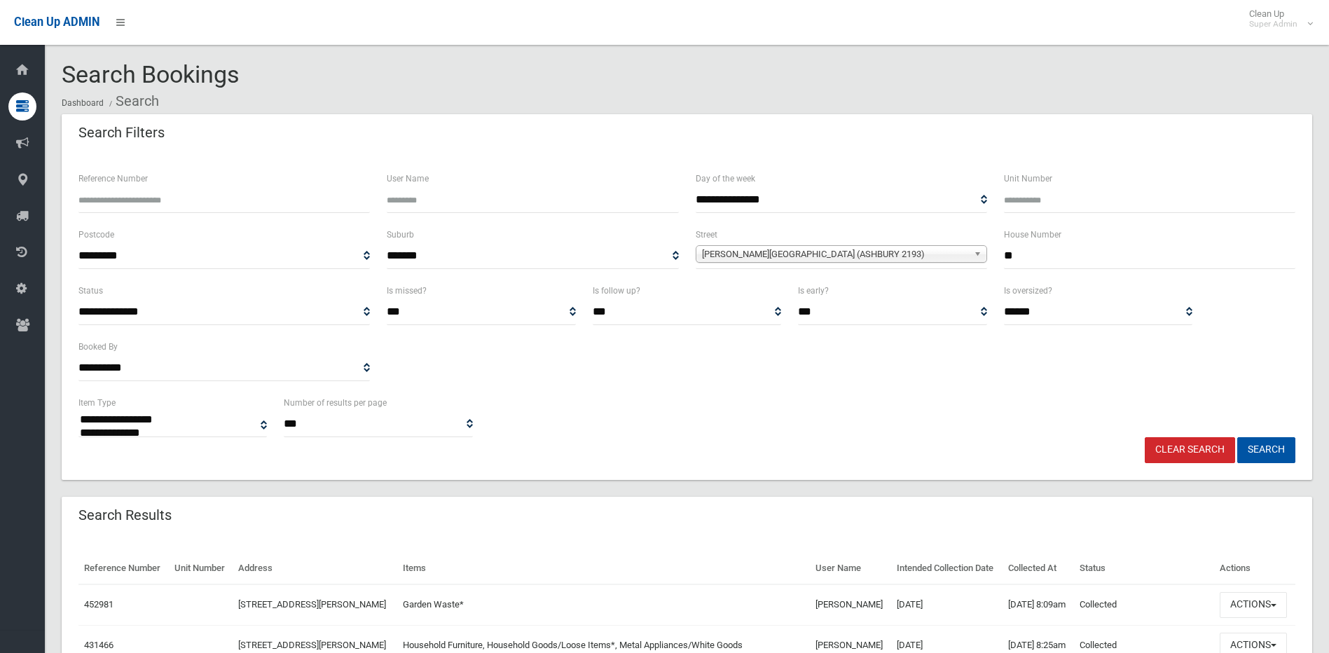
select select
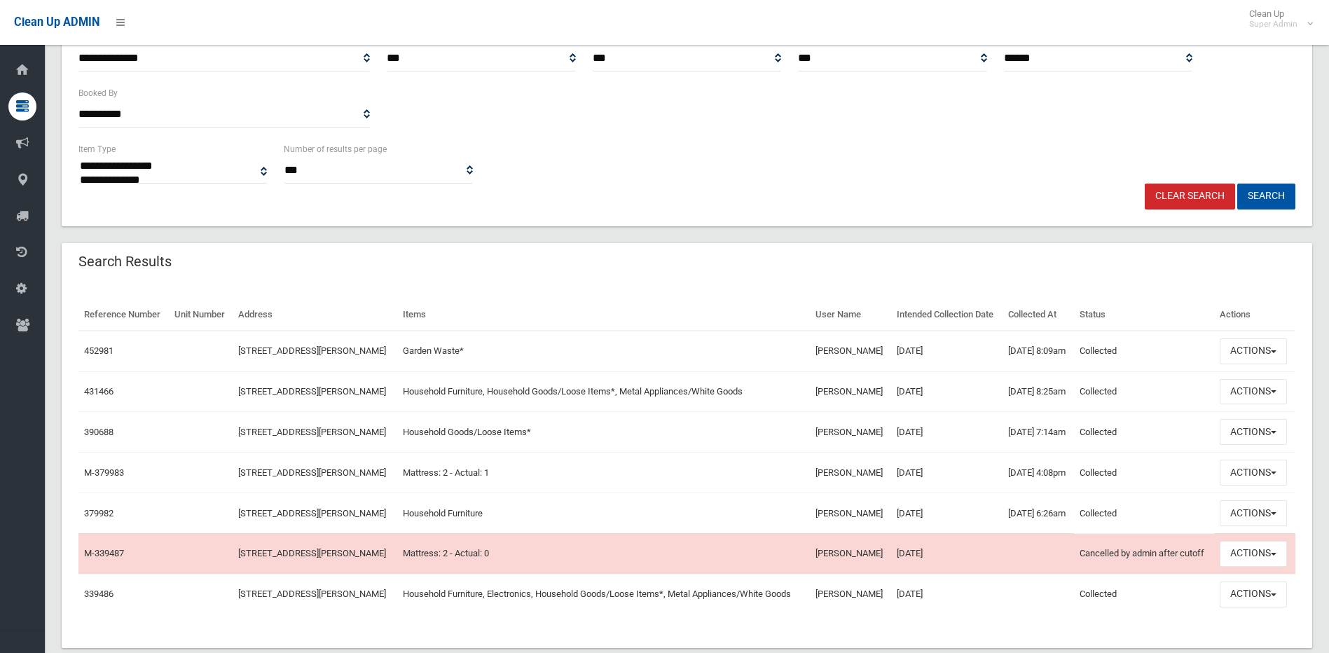
scroll to position [280, 0]
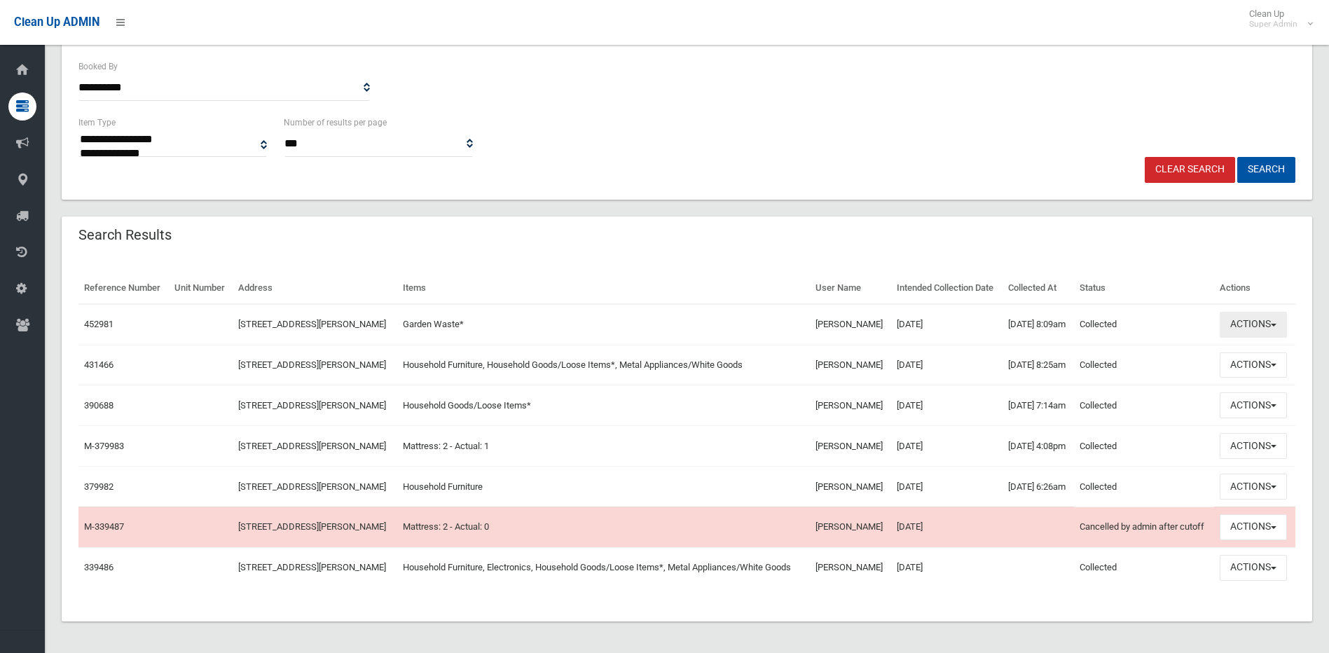
click at [1256, 317] on button "Actions" at bounding box center [1253, 325] width 67 height 26
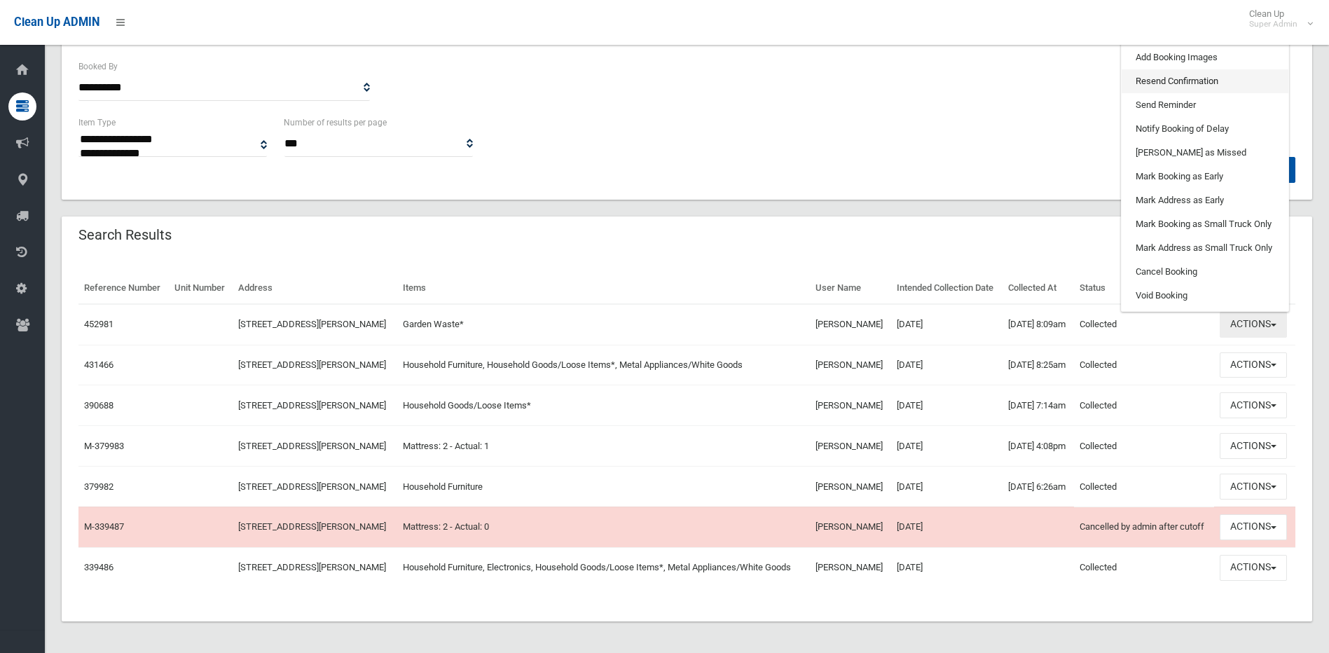
scroll to position [210, 0]
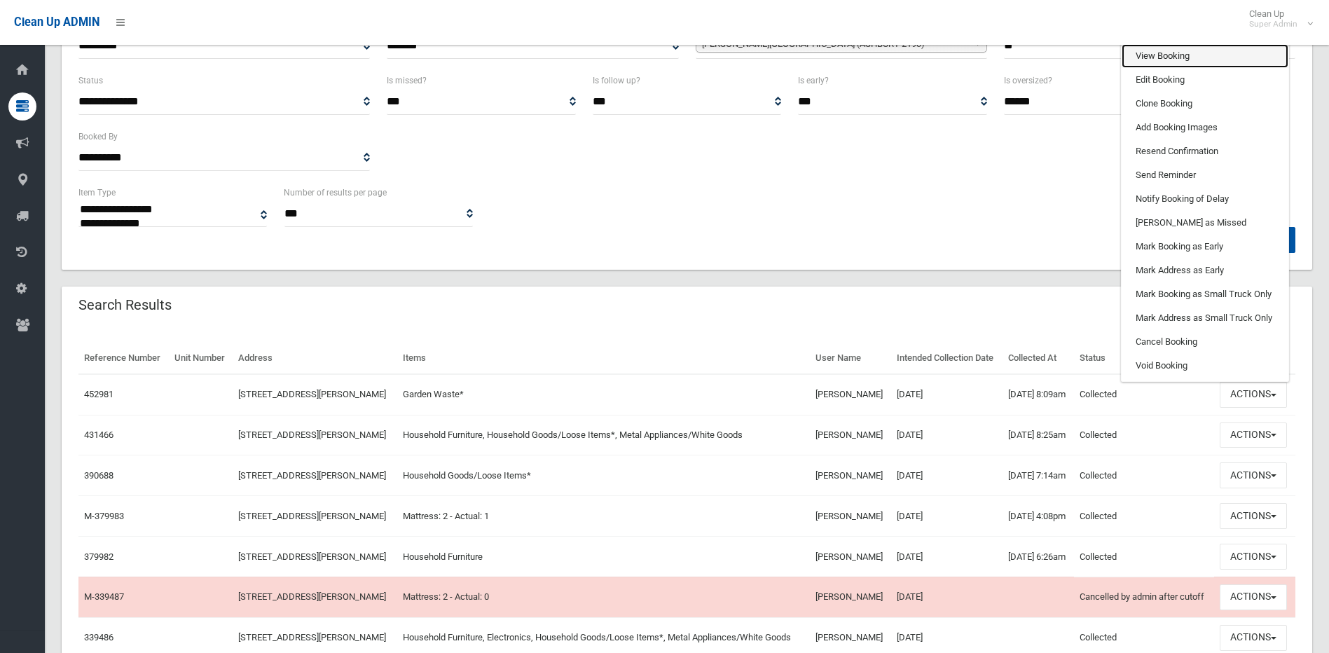
click at [1187, 55] on link "View Booking" at bounding box center [1205, 56] width 167 height 24
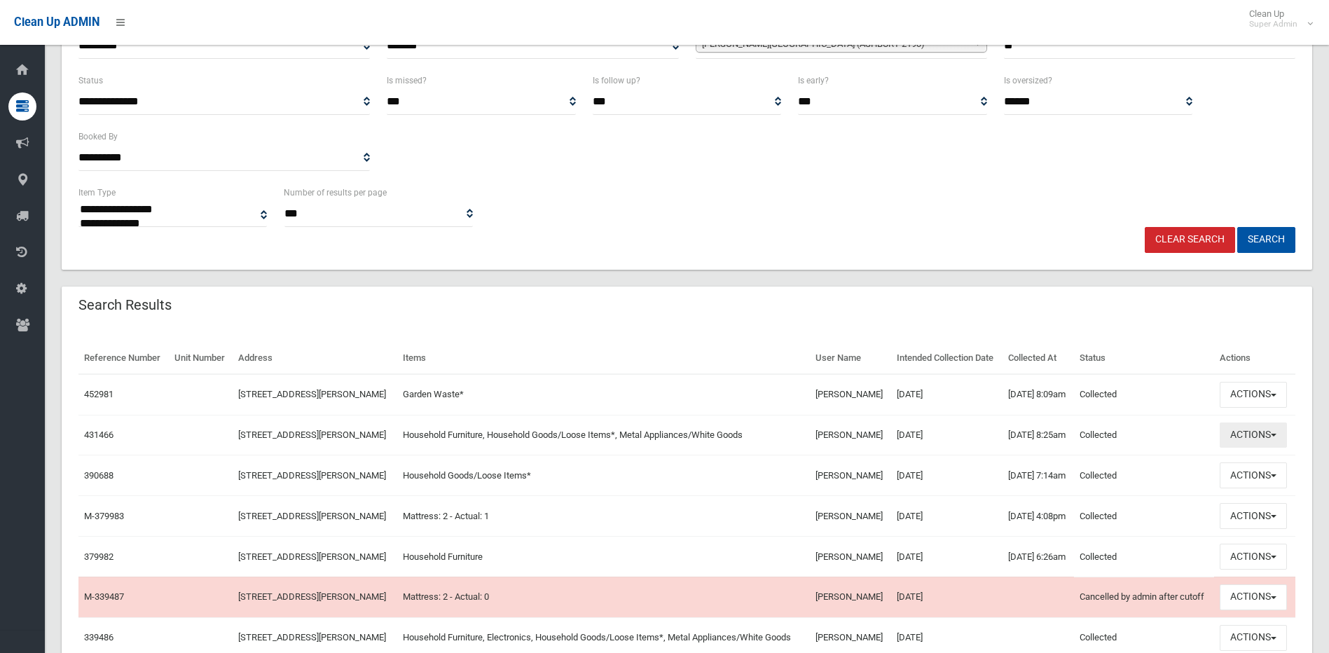
click at [1252, 437] on button "Actions" at bounding box center [1253, 435] width 67 height 26
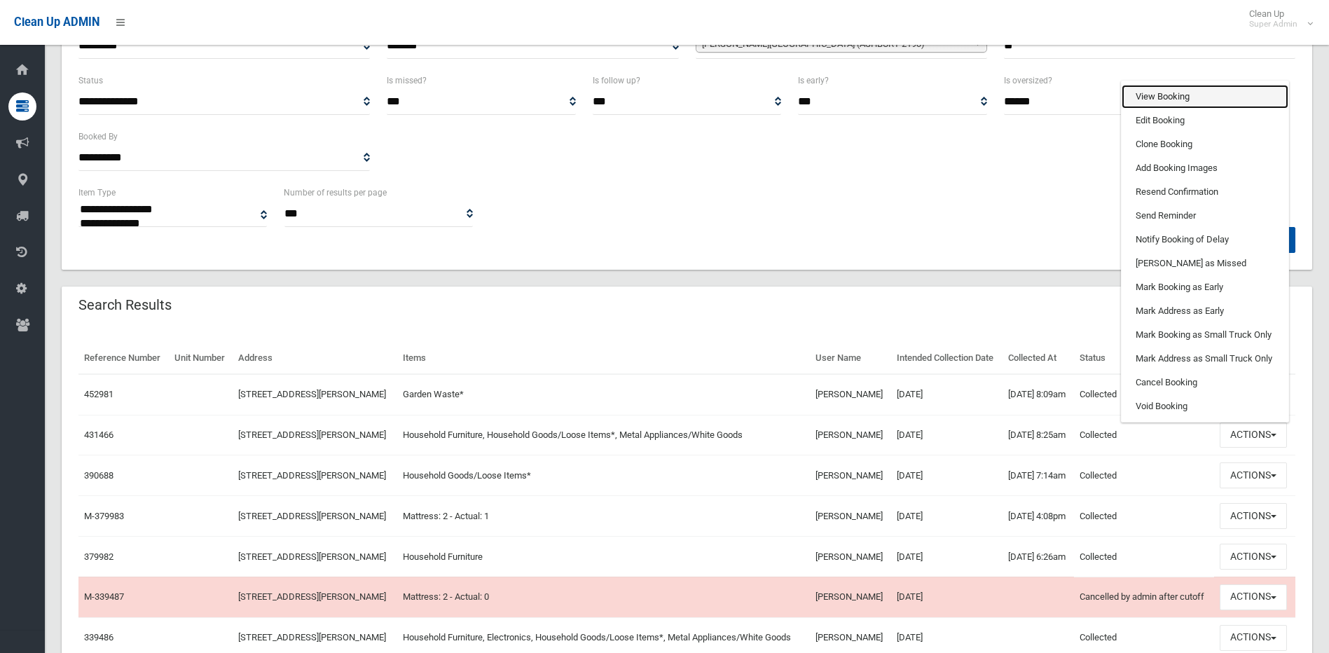
click at [1175, 92] on link "View Booking" at bounding box center [1205, 97] width 167 height 24
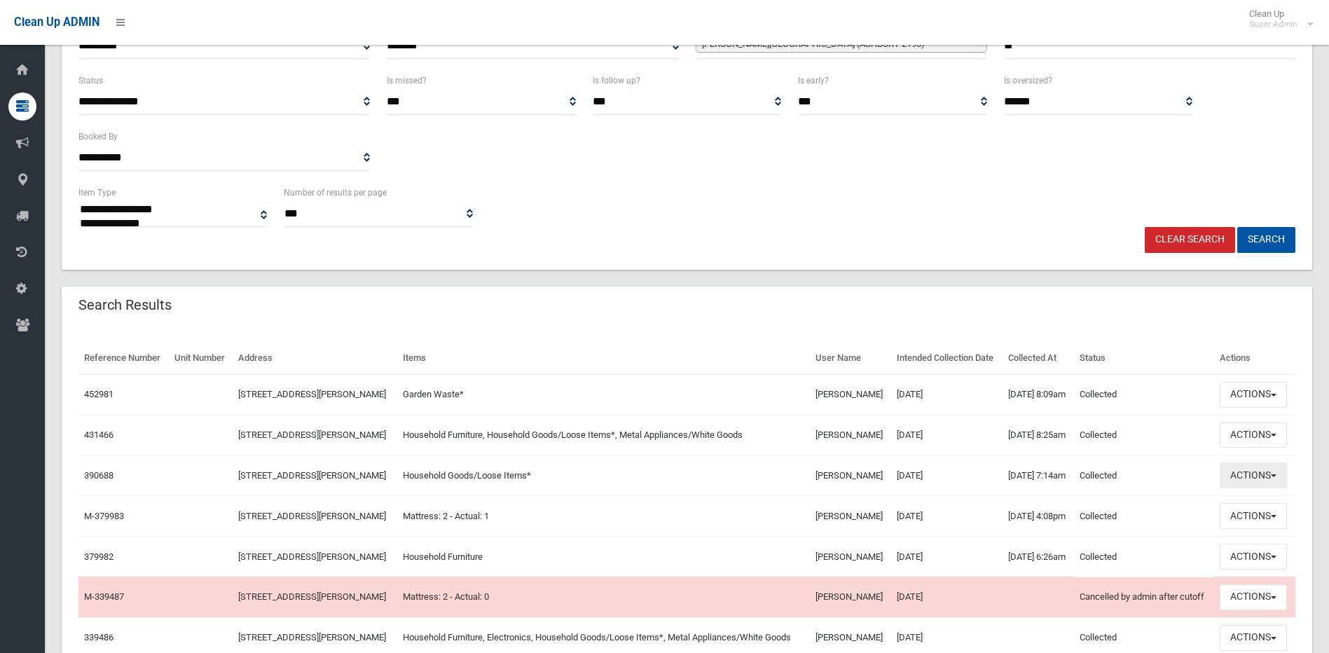
click at [1244, 468] on button "Actions" at bounding box center [1253, 475] width 67 height 26
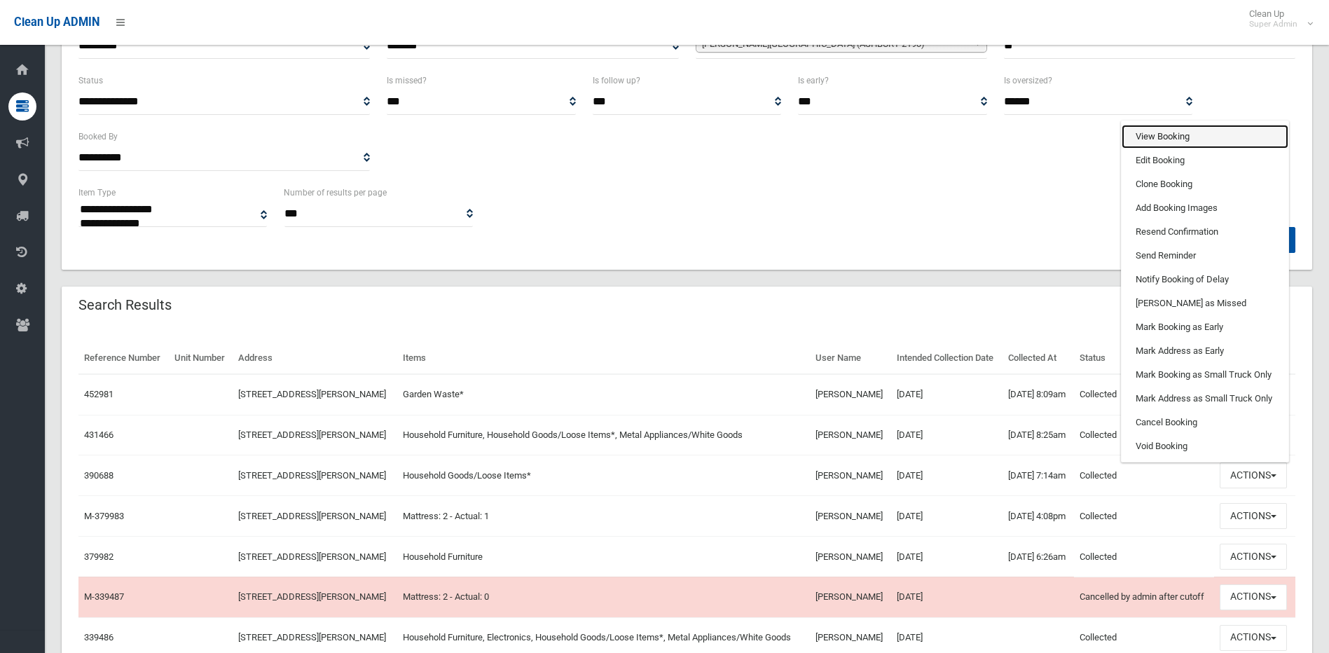
click at [1197, 130] on link "View Booking" at bounding box center [1205, 137] width 167 height 24
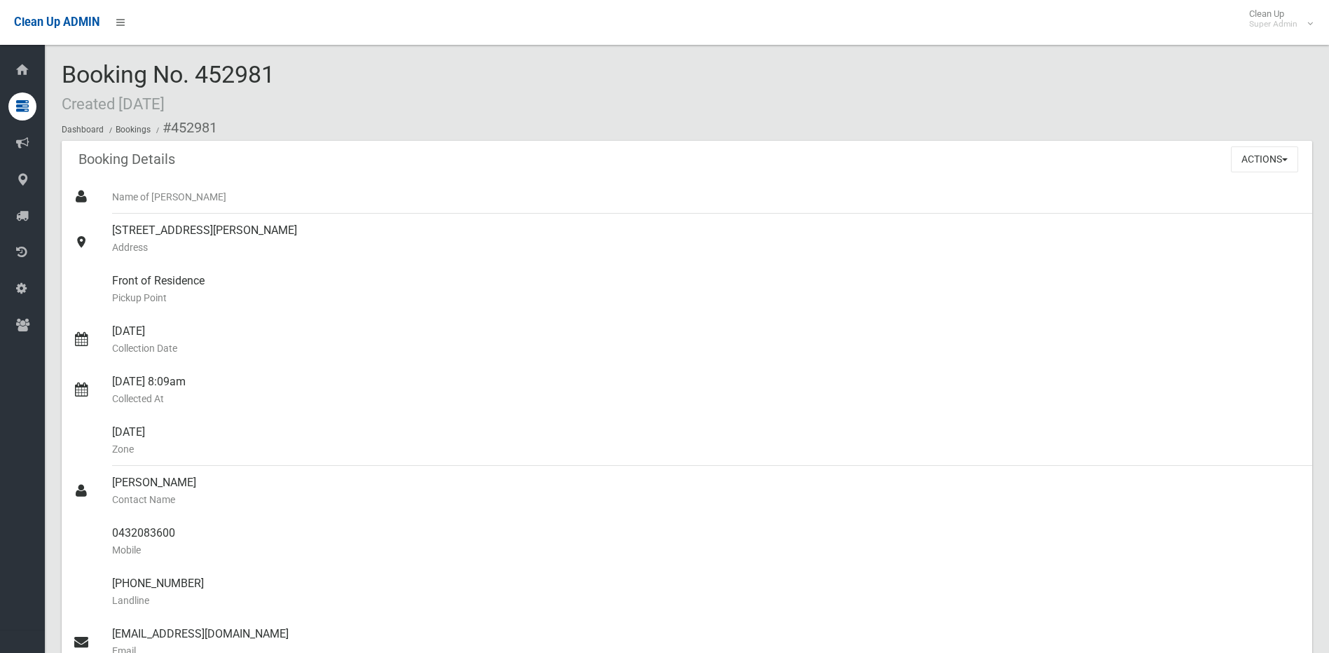
scroll to position [841, 0]
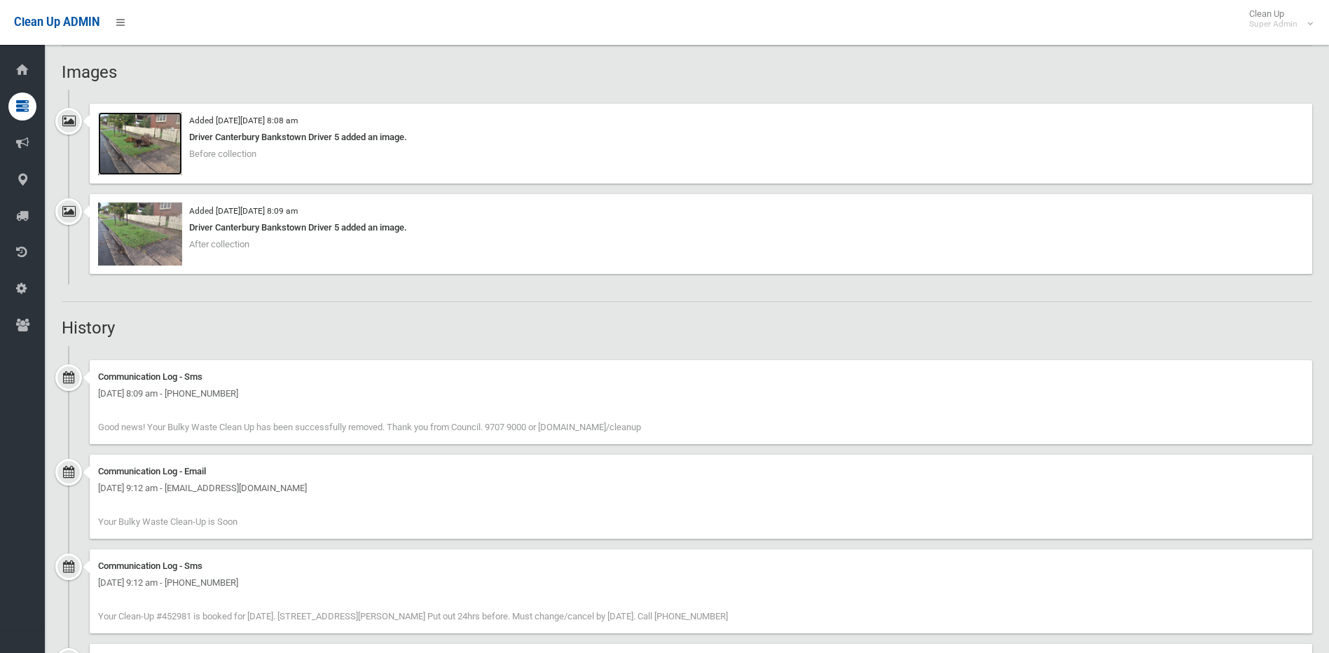
click at [125, 144] on img at bounding box center [140, 143] width 84 height 63
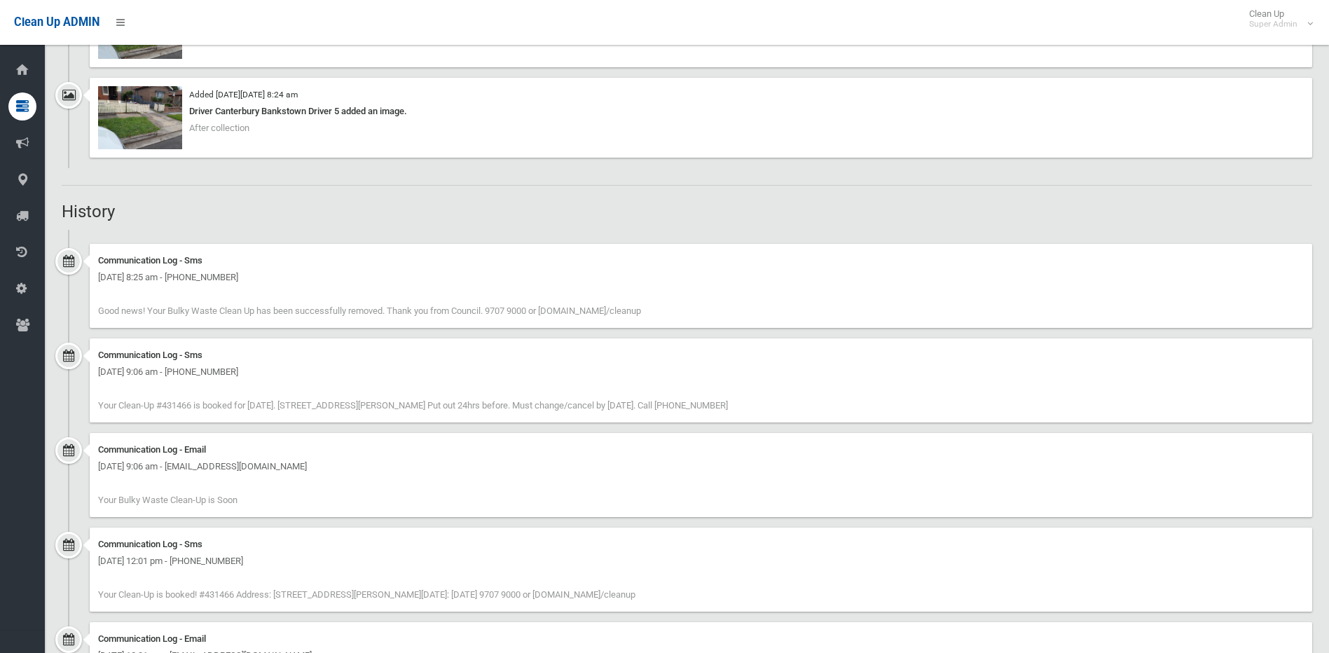
scroll to position [729, 0]
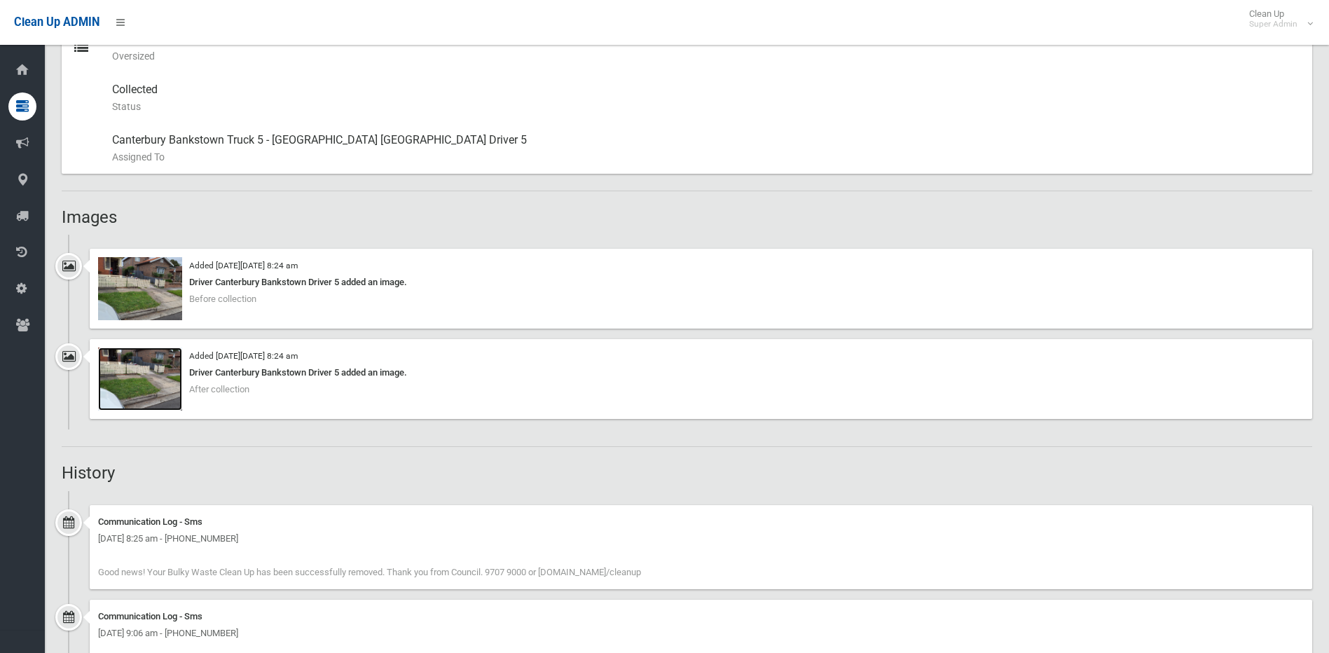
click at [153, 383] on img at bounding box center [140, 378] width 84 height 63
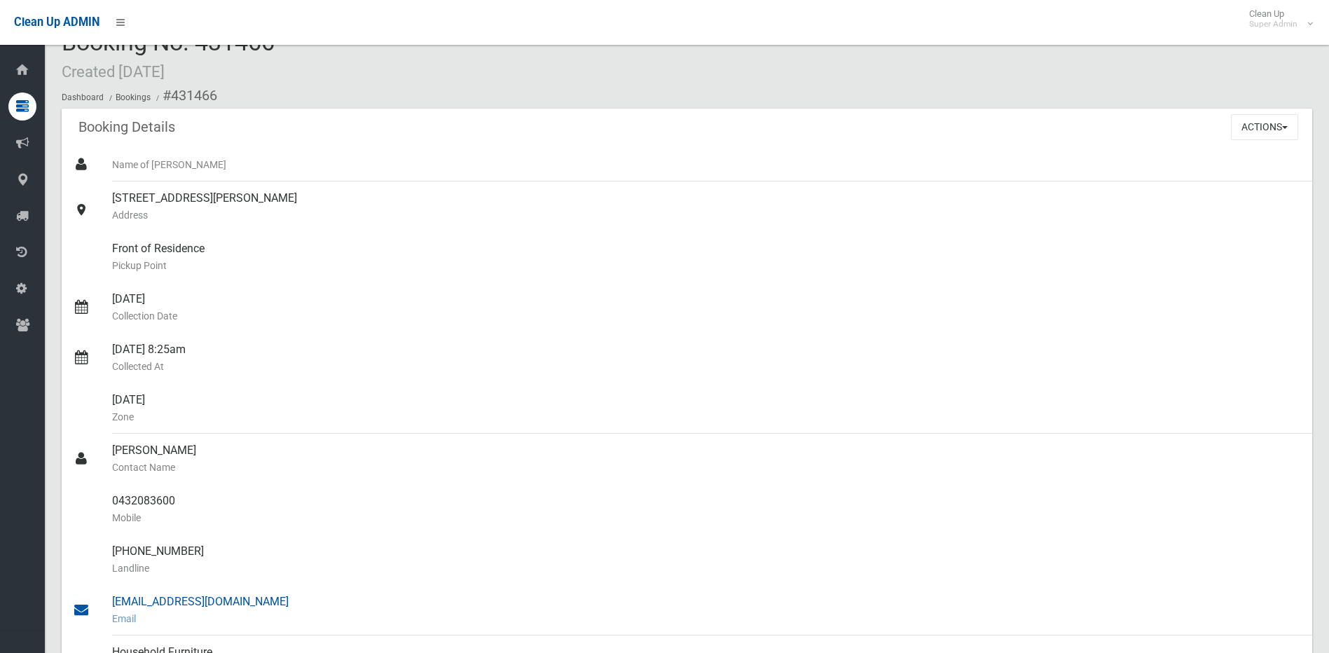
scroll to position [29, 0]
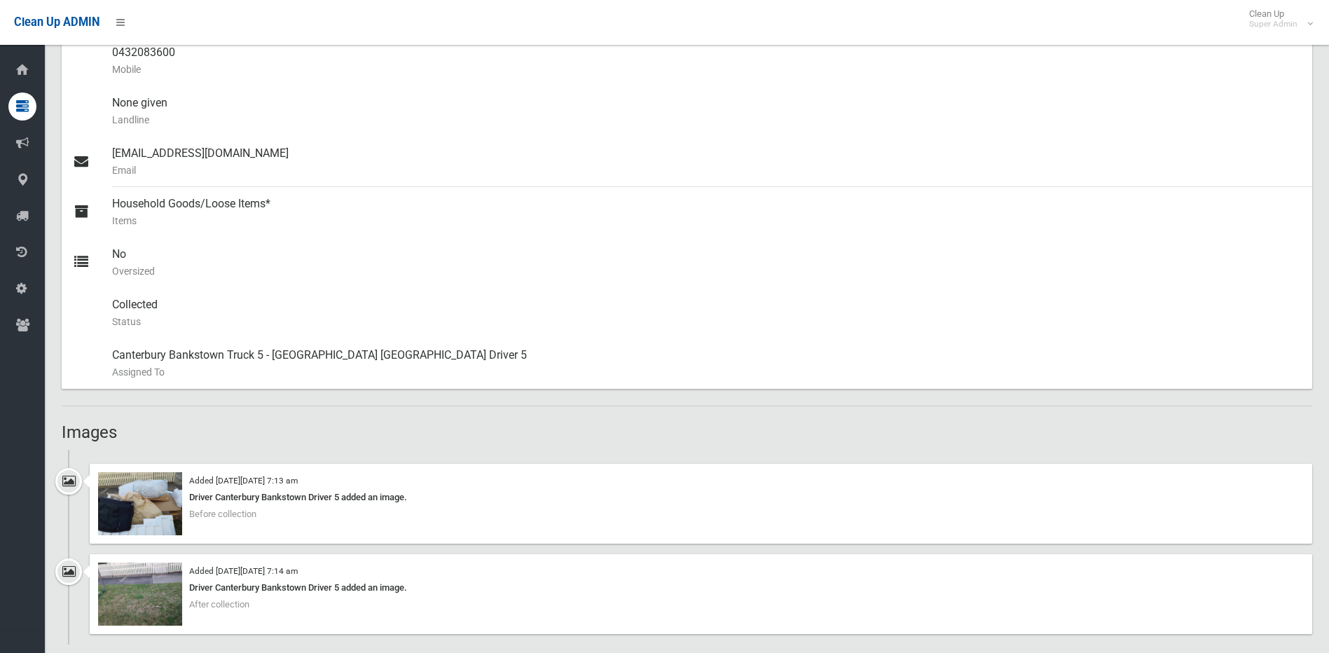
scroll to position [701, 0]
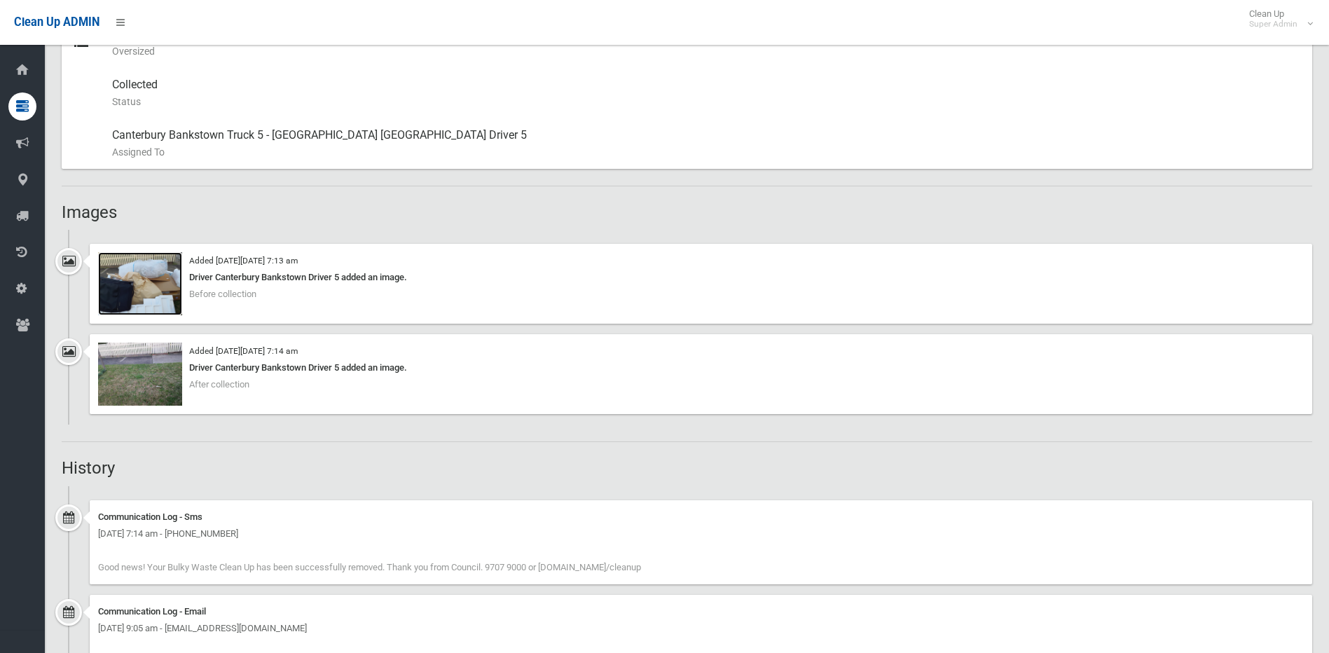
click at [123, 291] on img at bounding box center [140, 283] width 84 height 63
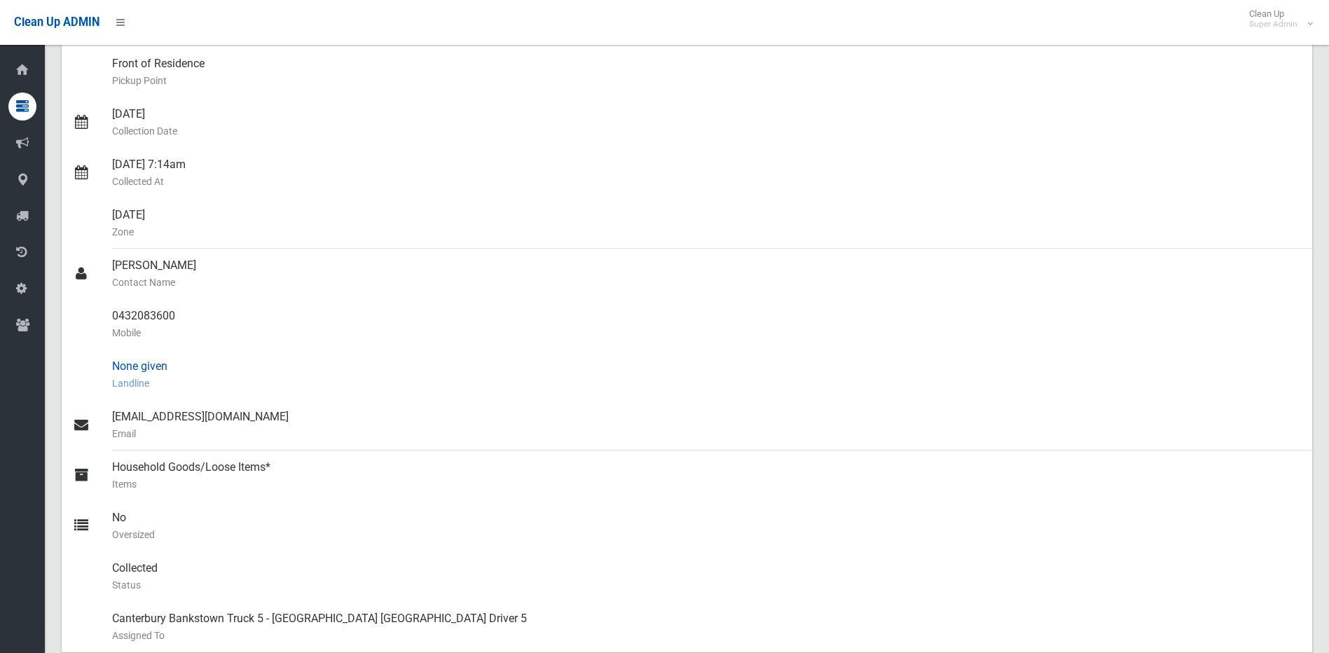
scroll to position [140, 0]
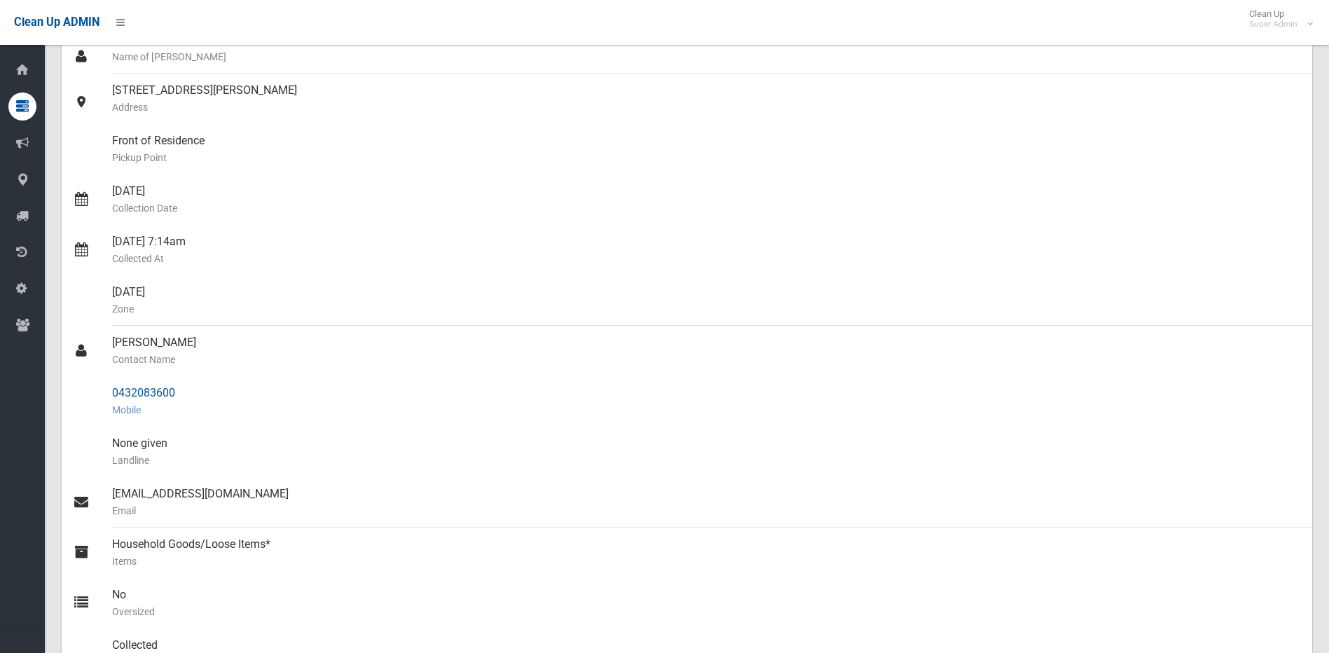
click at [832, 416] on small "Mobile" at bounding box center [706, 409] width 1189 height 17
